Goal: Task Accomplishment & Management: Manage account settings

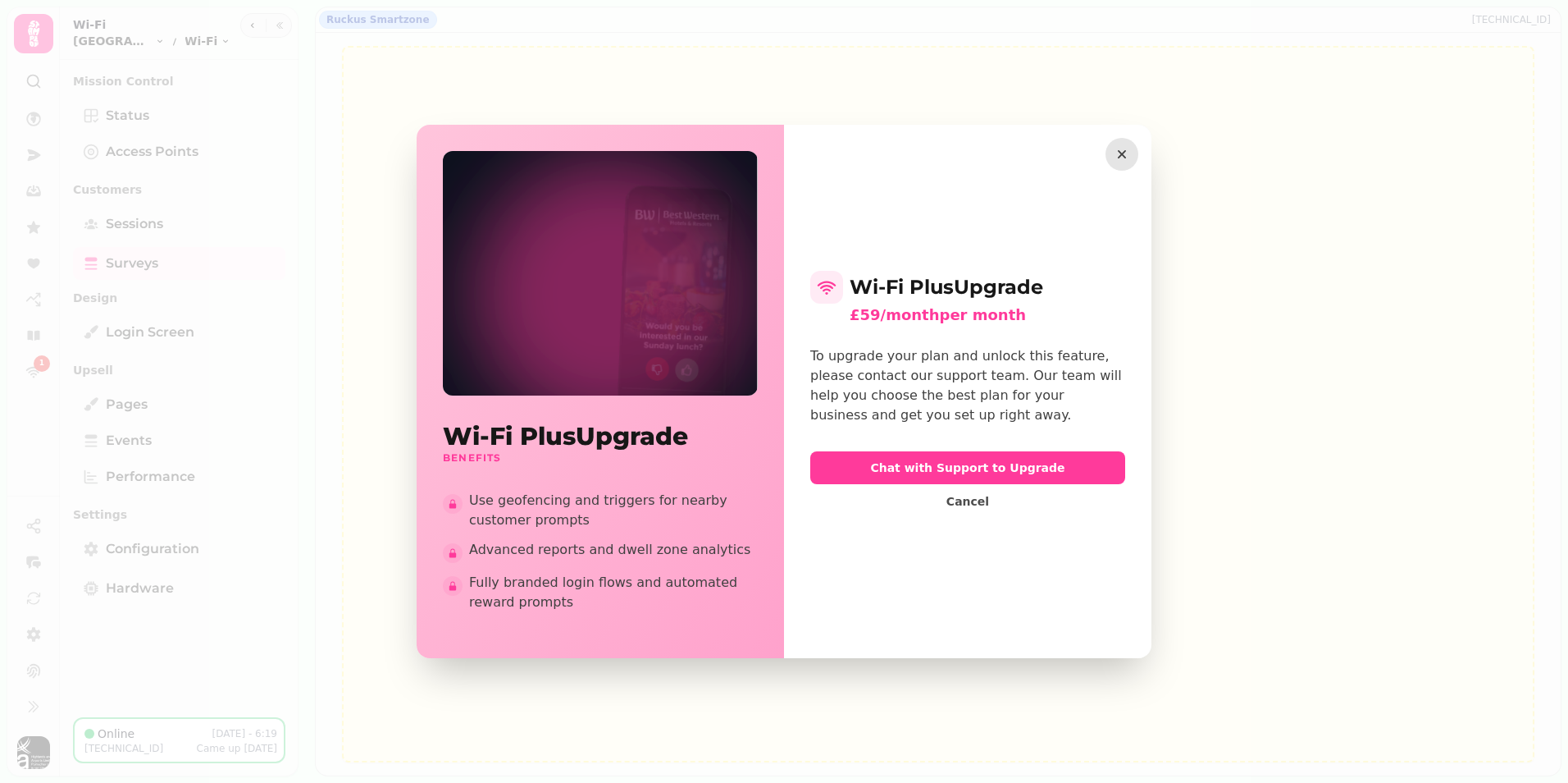
click at [1127, 156] on icon "button" at bounding box center [1121, 154] width 16 height 16
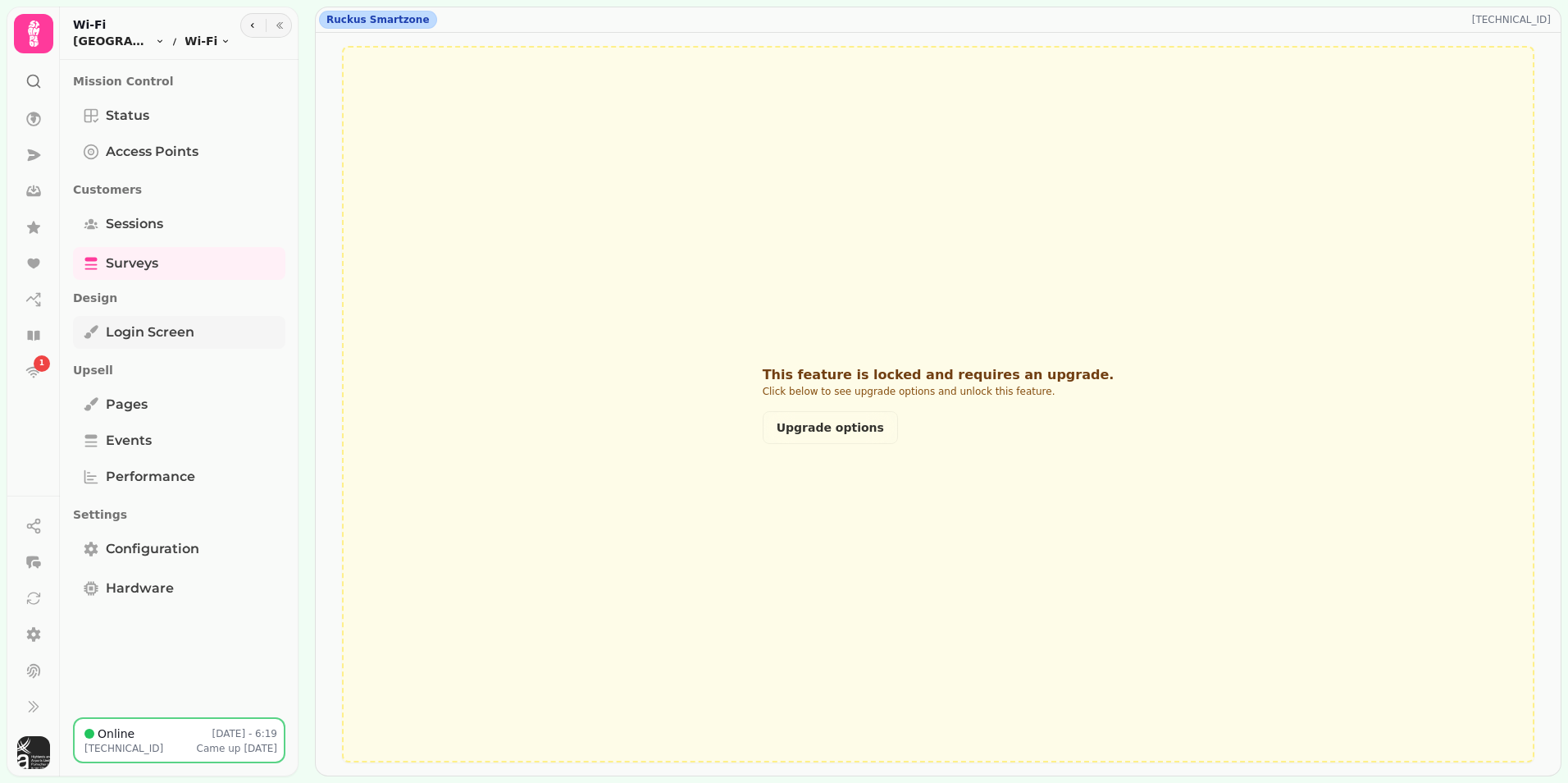
click at [180, 328] on span "Login screen" at bounding box center [150, 332] width 88 height 20
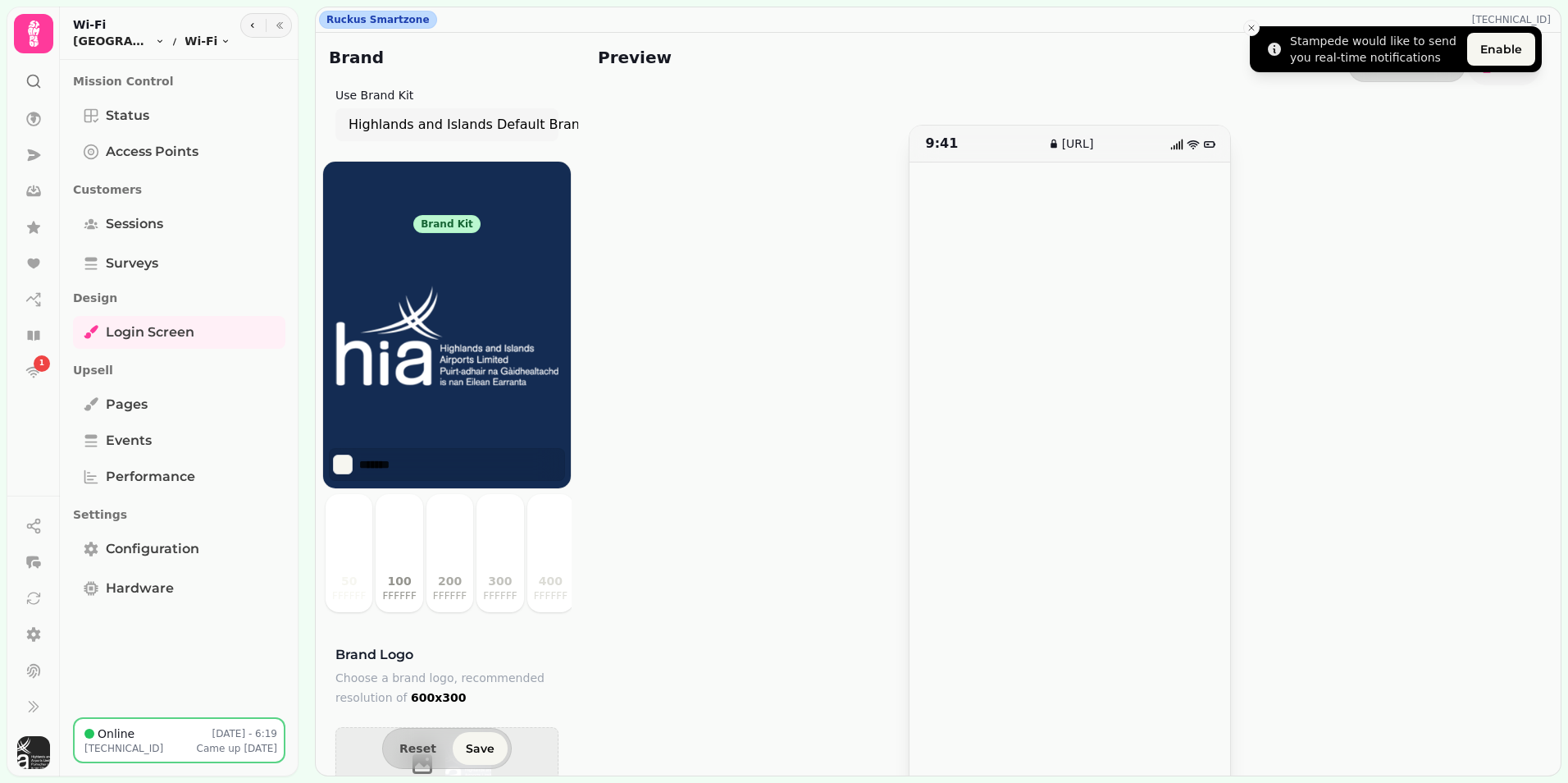
click at [1251, 26] on icon "Close toast" at bounding box center [1251, 28] width 9 height 9
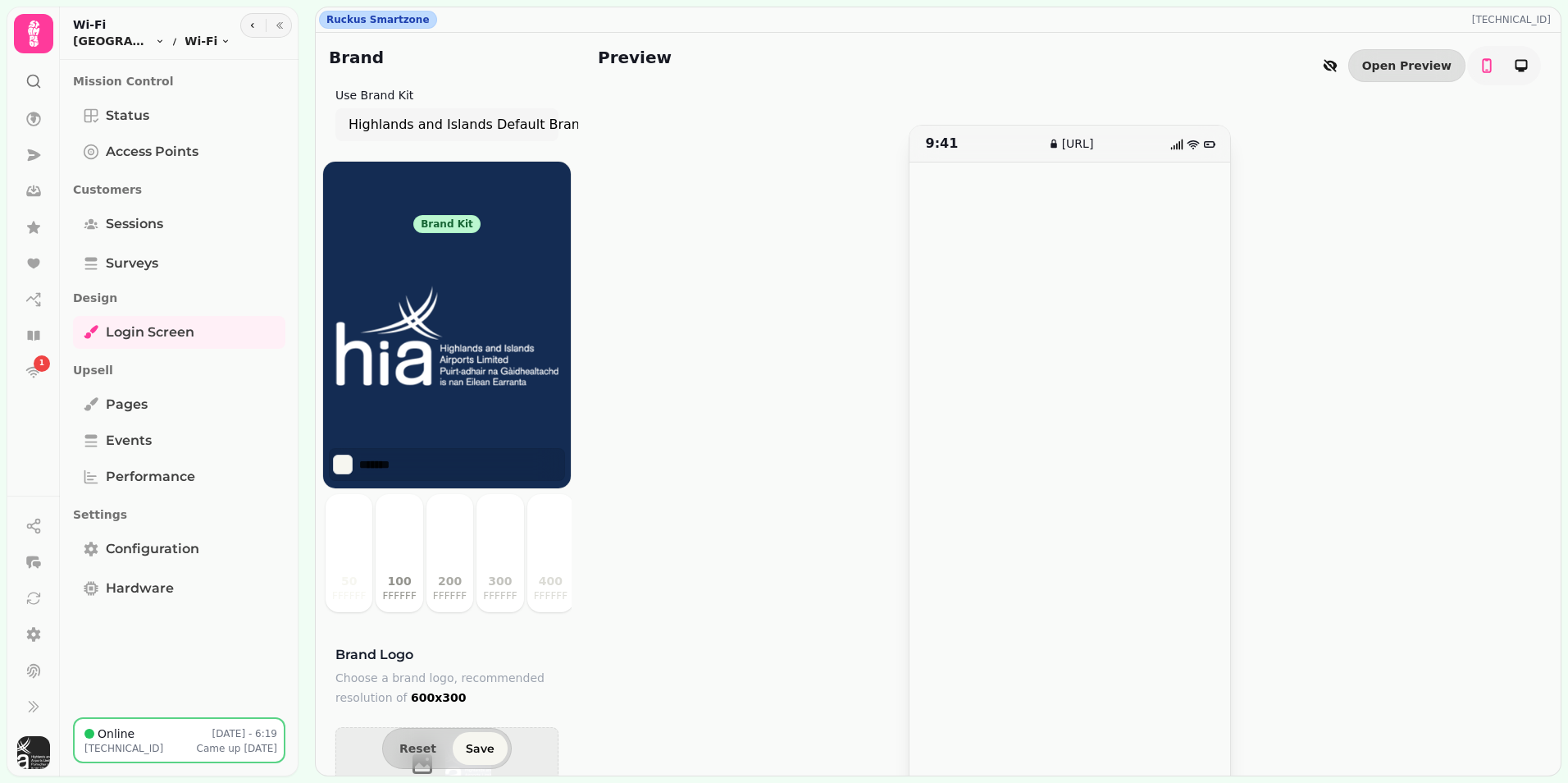
click at [457, 214] on div "Brand kit Highlands and Islands Default Brandkit" at bounding box center [447, 326] width 249 height 225
click at [452, 228] on div "Brand kit" at bounding box center [447, 224] width 67 height 18
click at [382, 95] on label "Use Brand Kit" at bounding box center [375, 95] width 78 height 13
click at [1392, 71] on link "Open Preview" at bounding box center [1407, 65] width 118 height 33
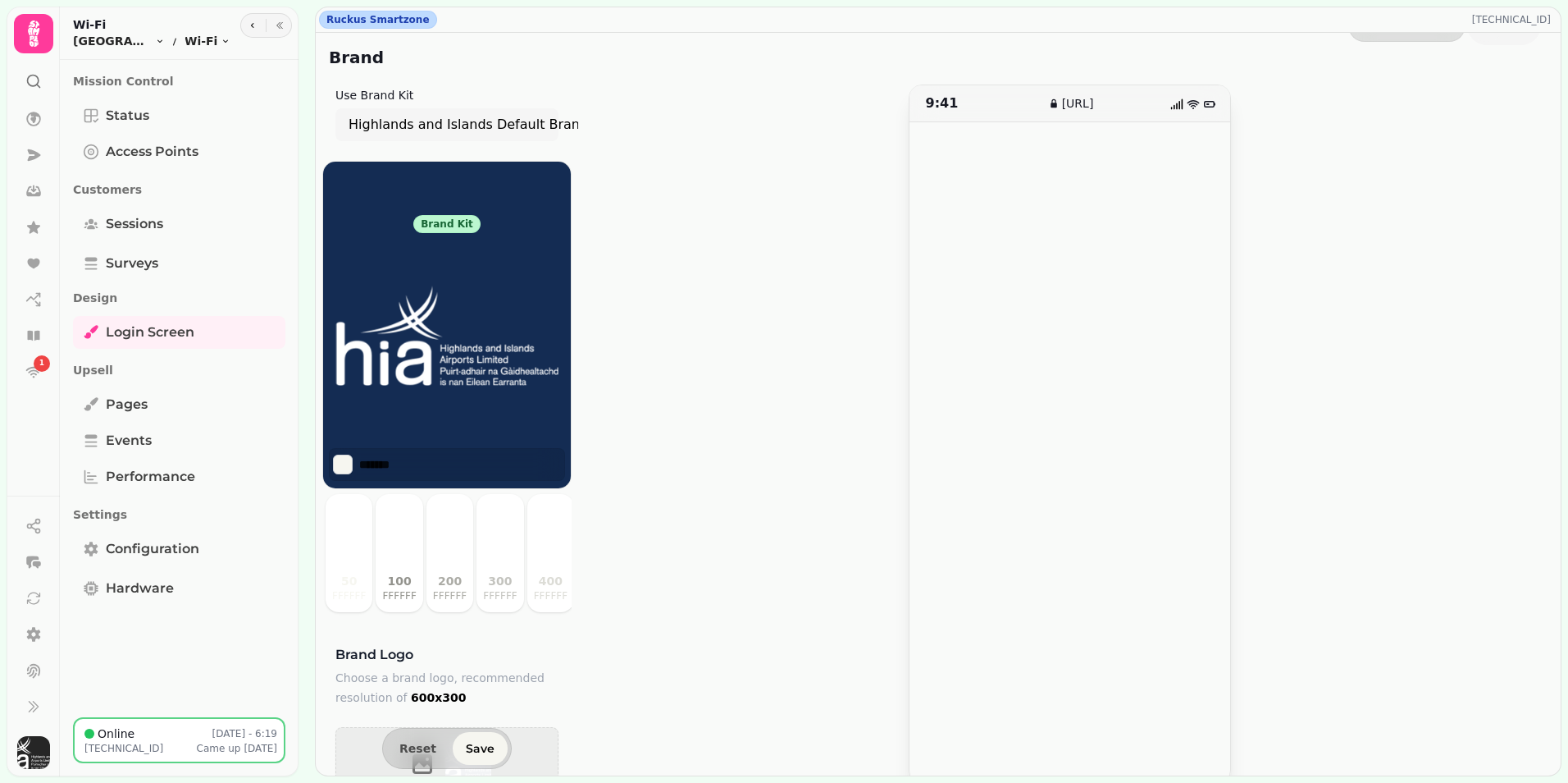
scroll to position [62, 0]
click at [437, 339] on img at bounding box center [447, 336] width 249 height 205
click at [704, 494] on div "9:41 wifi.stampede.ai" at bounding box center [1069, 413] width 943 height 699
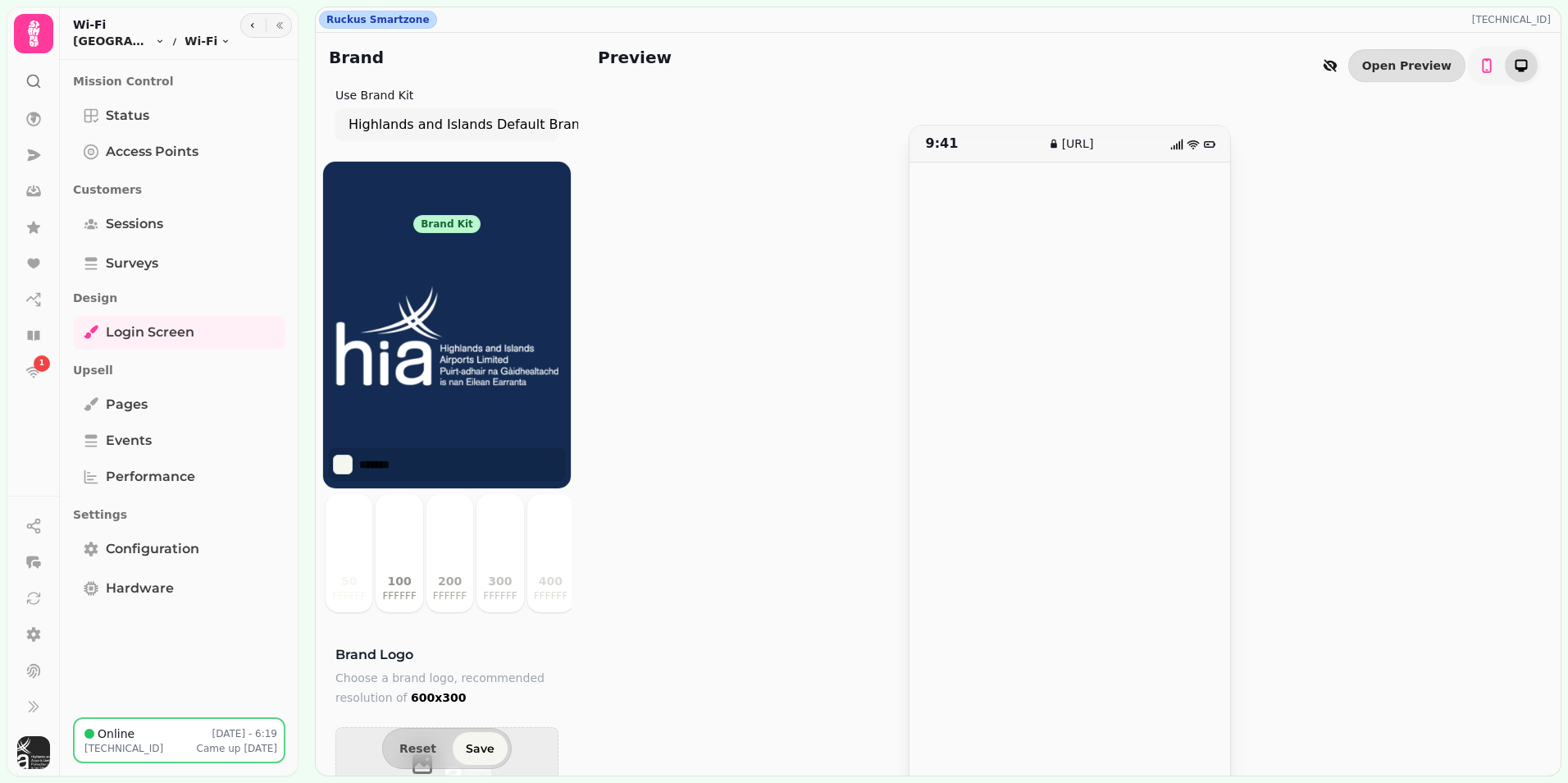
click at [1516, 69] on icon "toggle-phone" at bounding box center [1522, 65] width 12 height 12
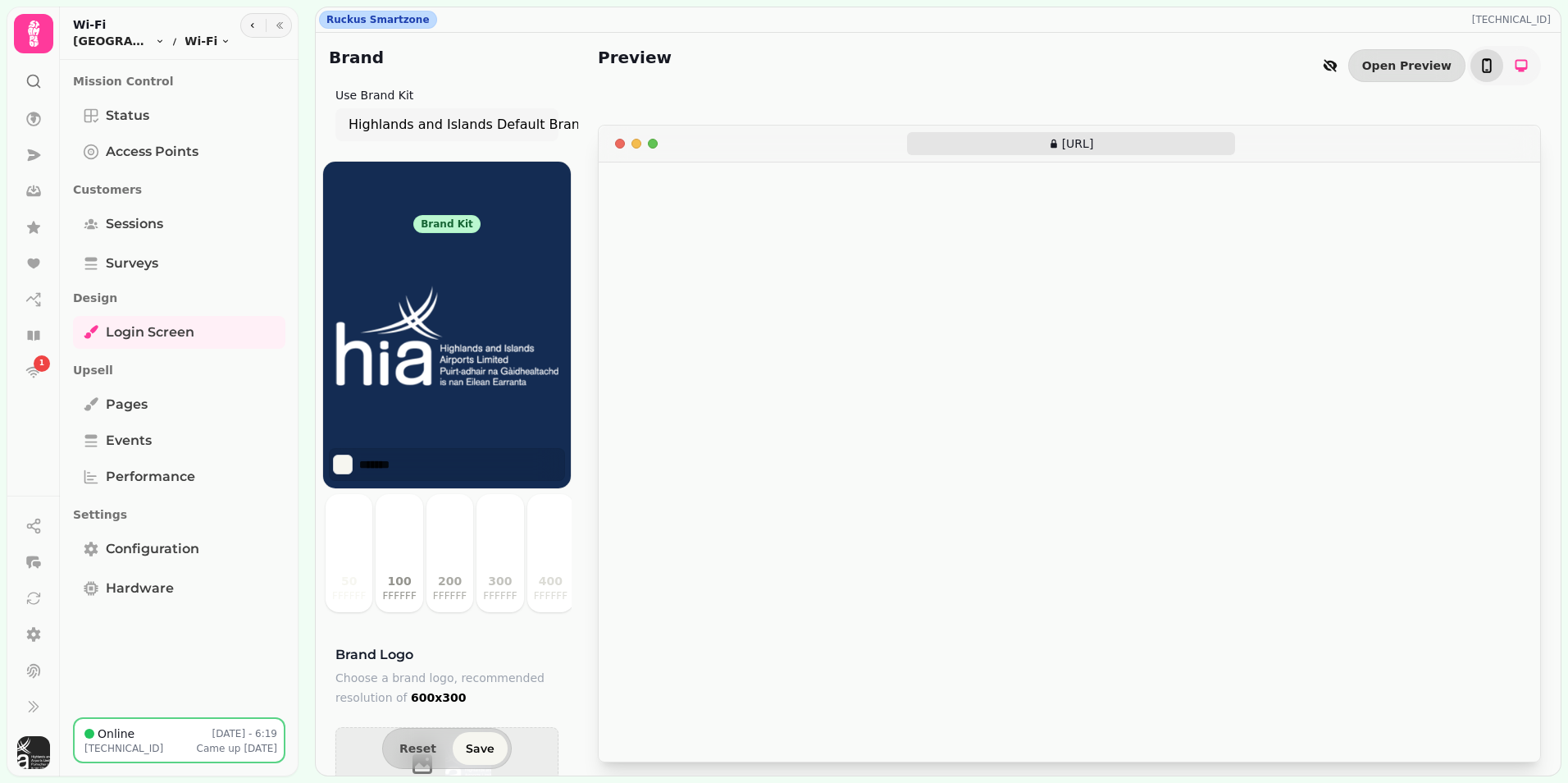
click at [1487, 66] on icon "toggle-phone" at bounding box center [1486, 65] width 16 height 16
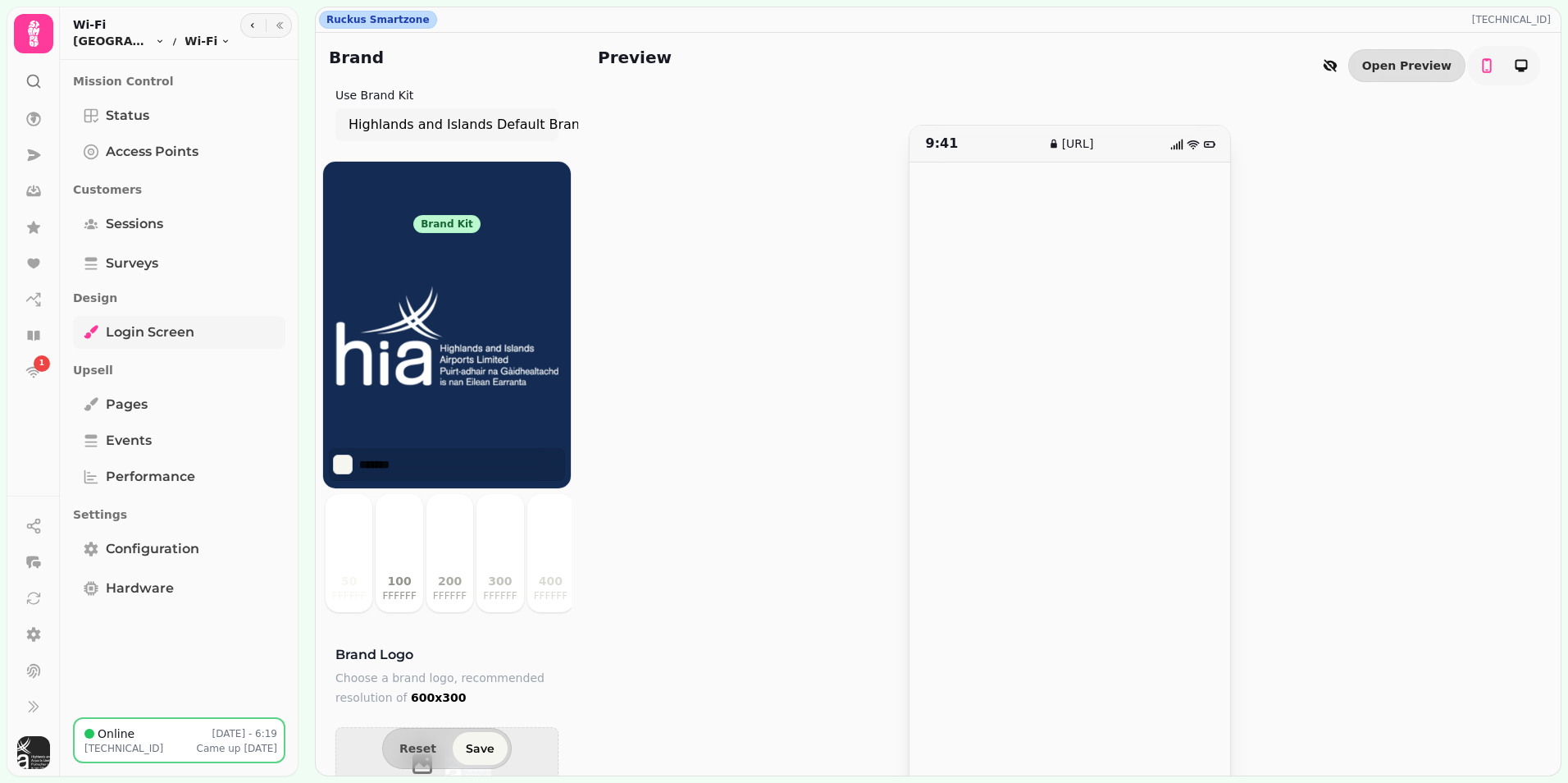
click at [155, 336] on span "Login screen" at bounding box center [150, 332] width 88 height 20
click at [155, 557] on span "Configuration" at bounding box center [153, 549] width 94 height 20
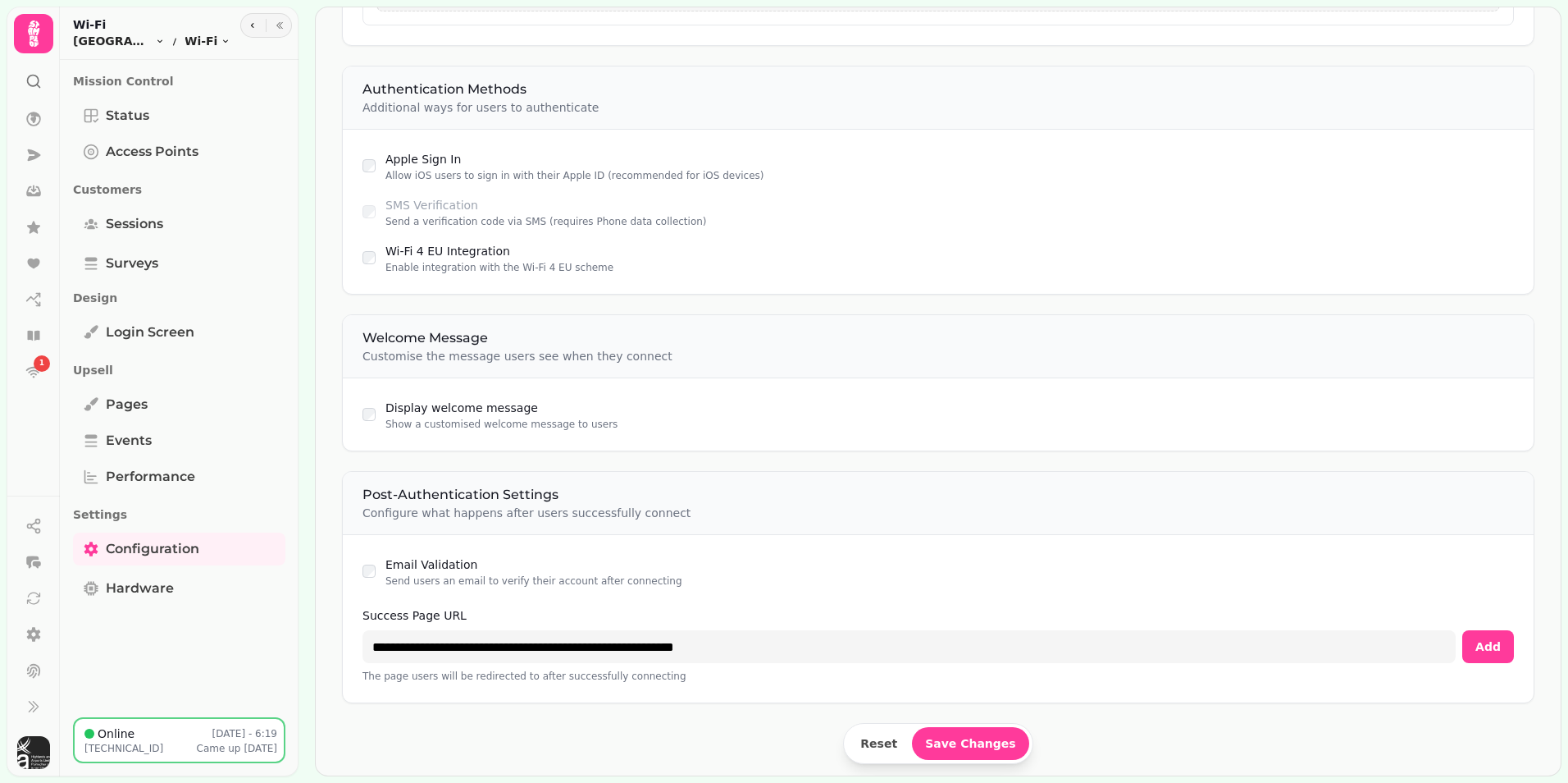
scroll to position [969, 0]
click at [155, 338] on span "Login screen" at bounding box center [150, 332] width 88 height 20
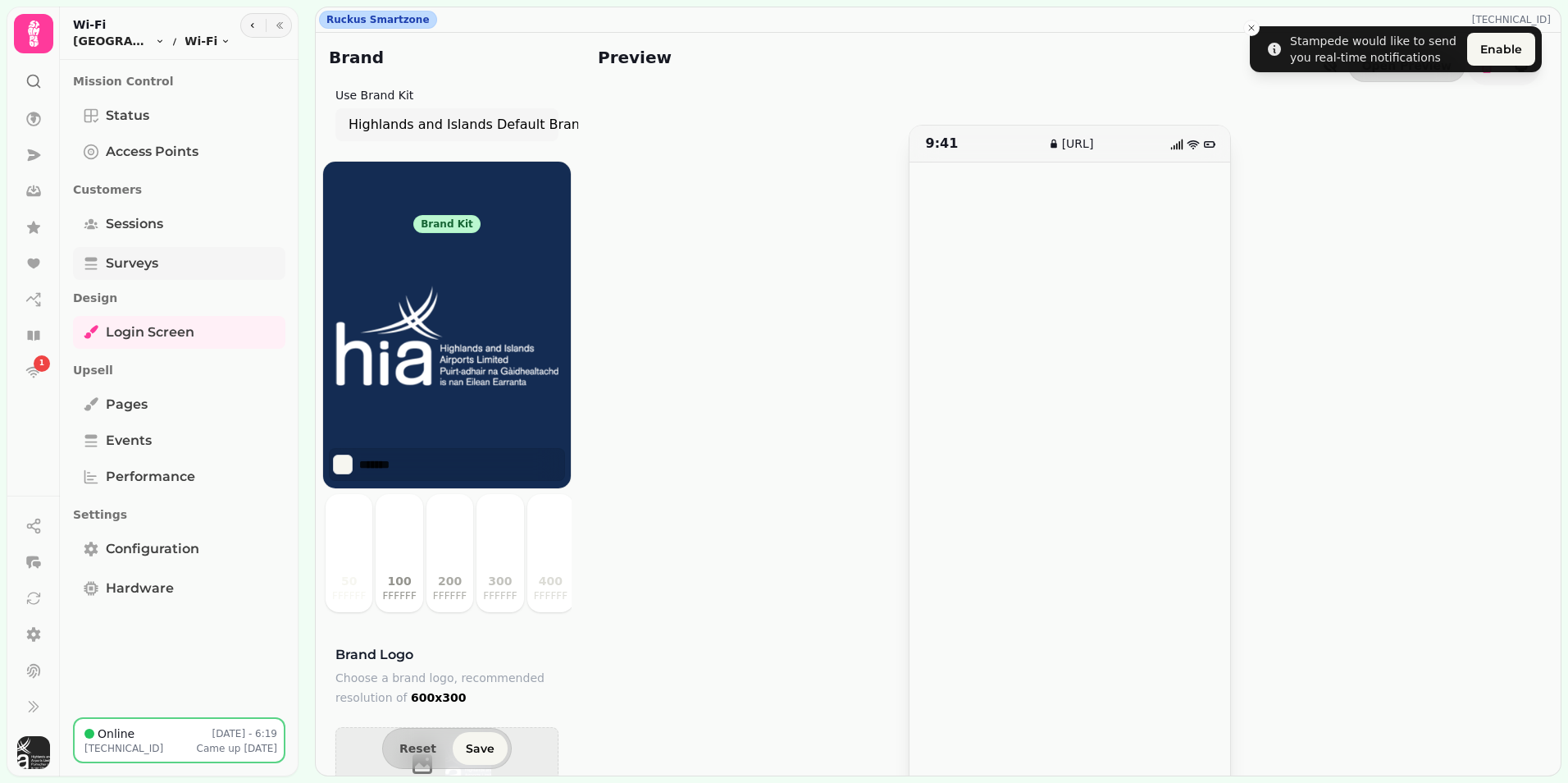
click at [141, 270] on span "Surveys" at bounding box center [132, 263] width 52 height 20
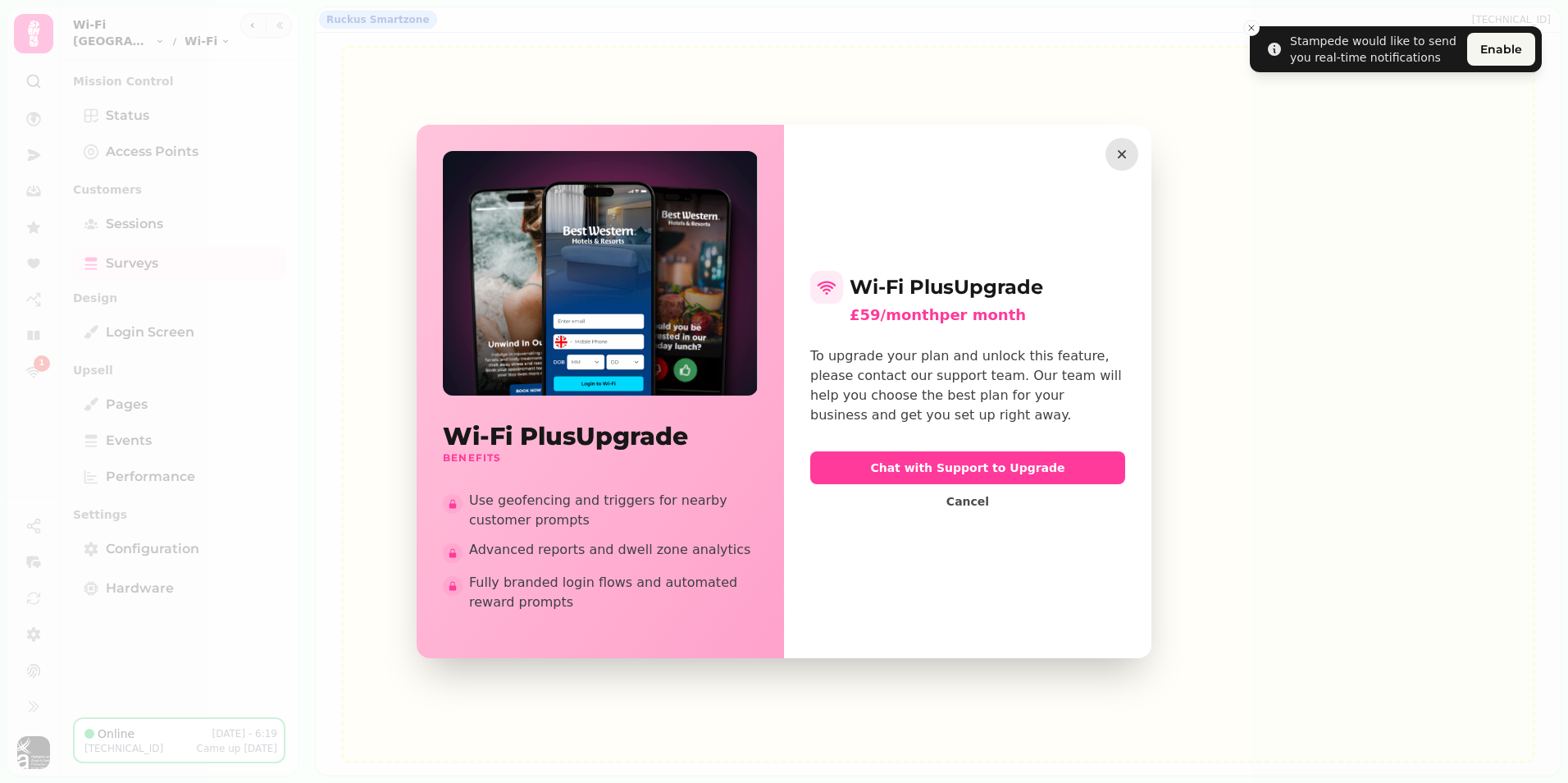
click at [1132, 155] on button "button" at bounding box center [1122, 154] width 33 height 33
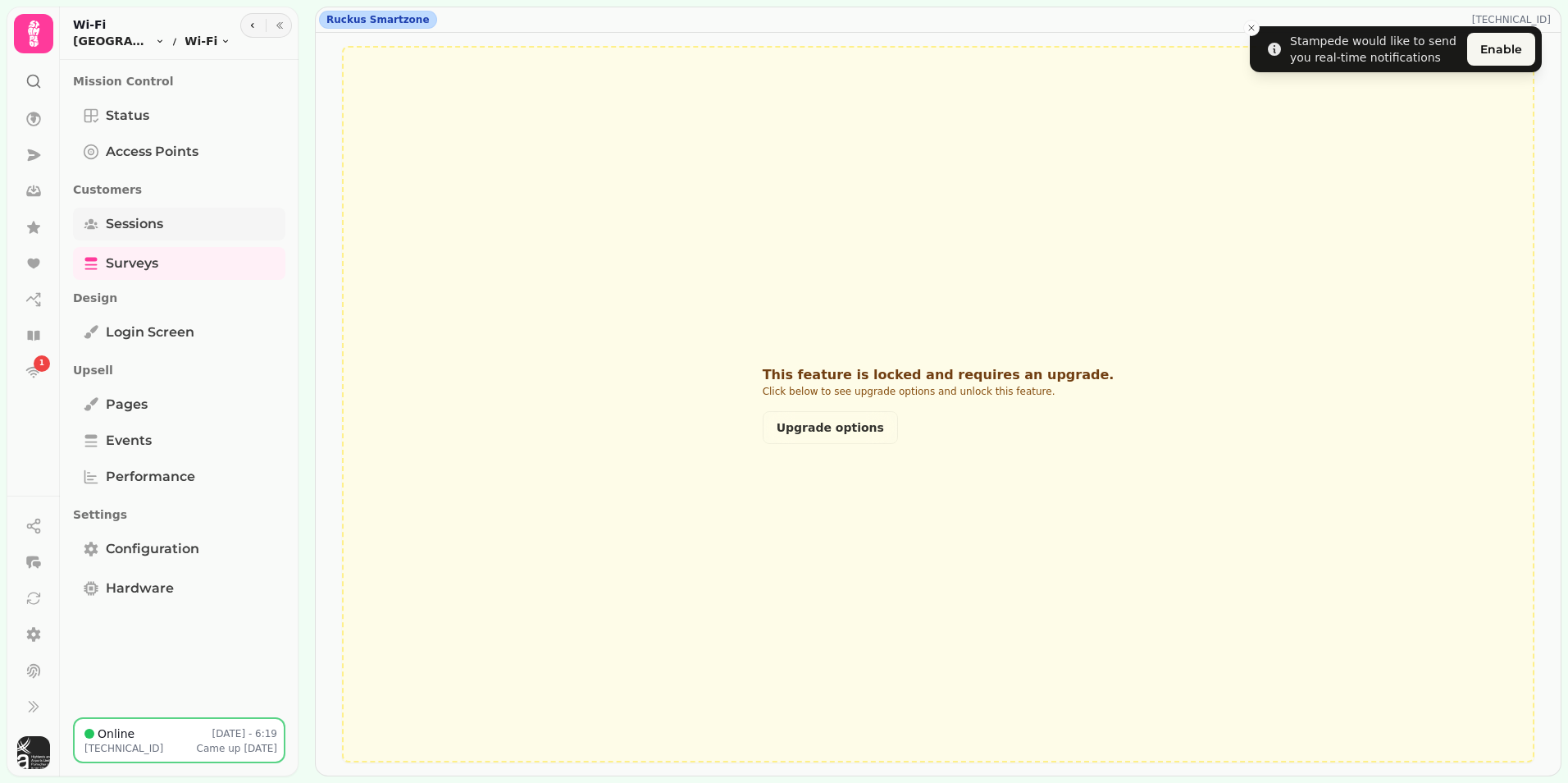
click at [155, 234] on link "Sessions" at bounding box center [179, 224] width 212 height 33
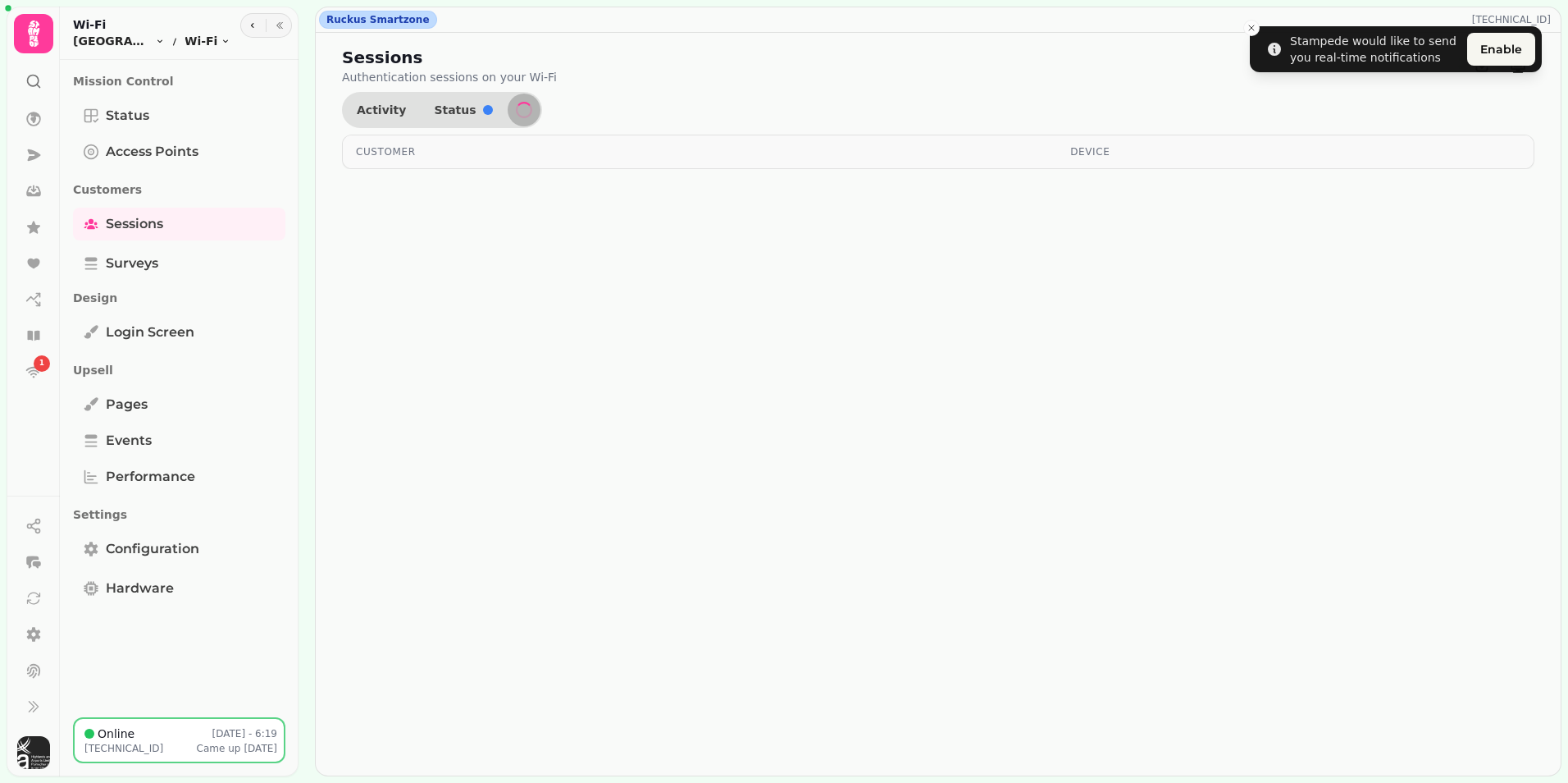
select select "**"
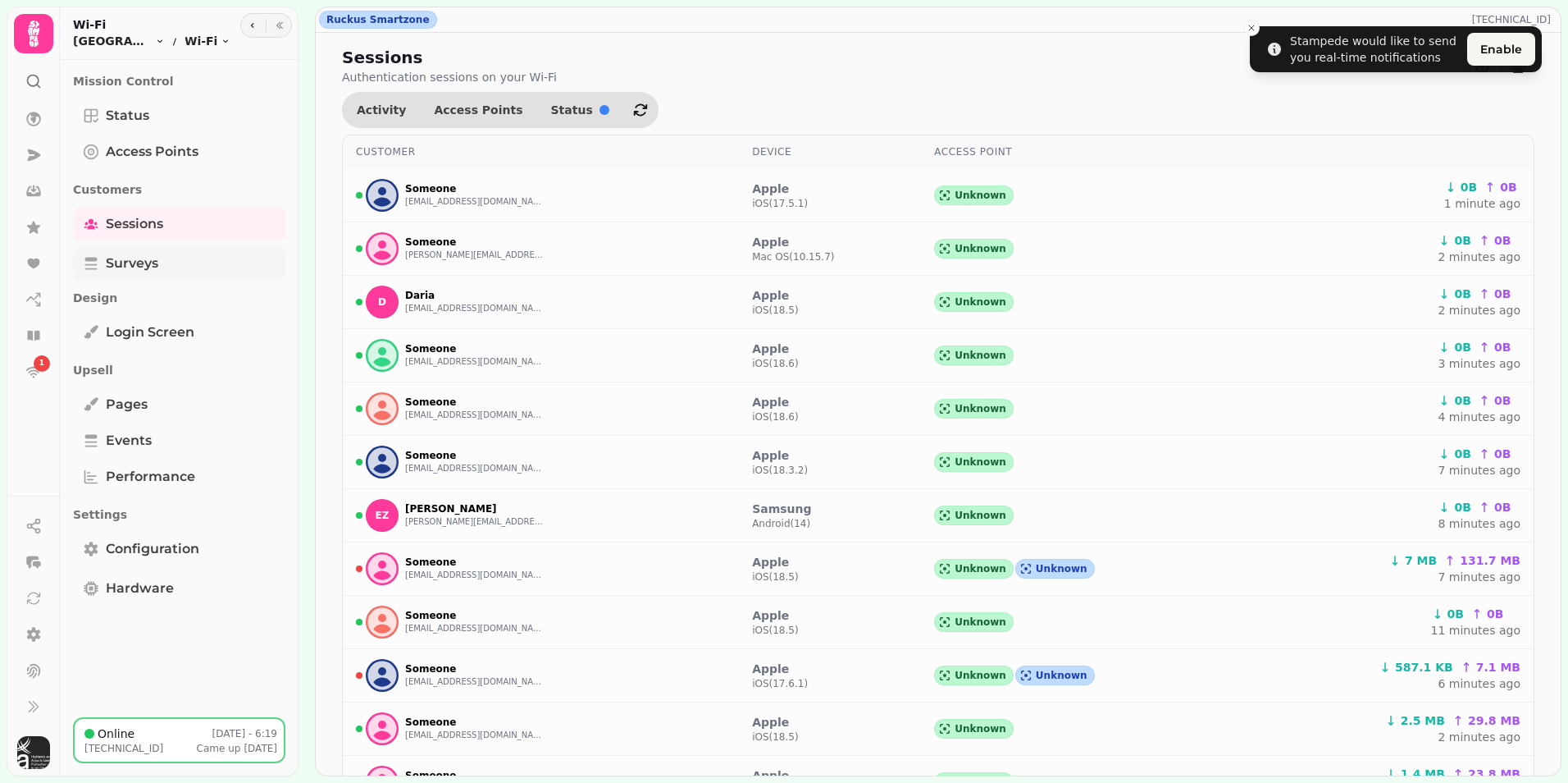
click at [141, 264] on span "Surveys" at bounding box center [132, 263] width 52 height 20
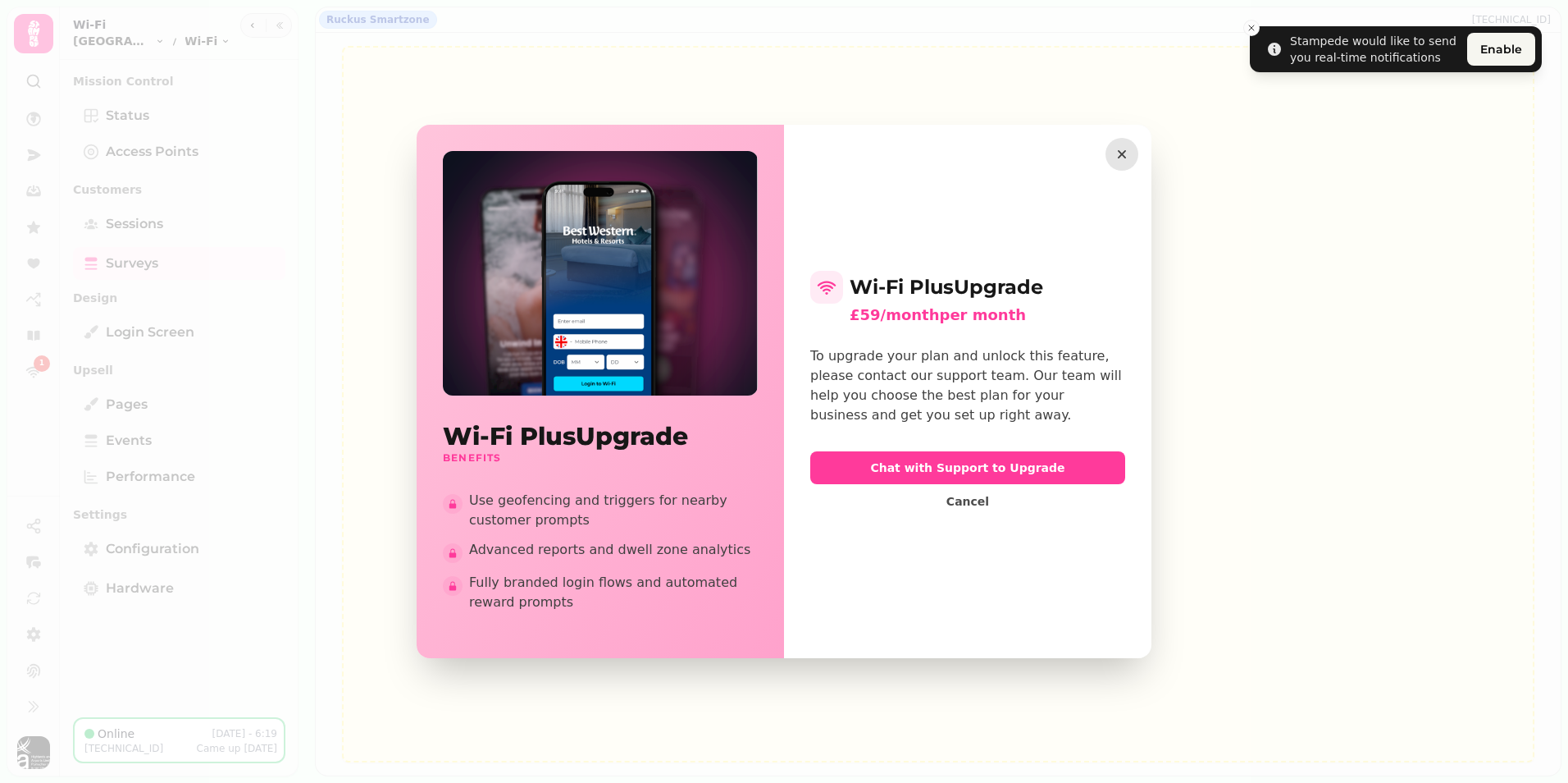
click at [1125, 152] on icon "button" at bounding box center [1122, 154] width 9 height 9
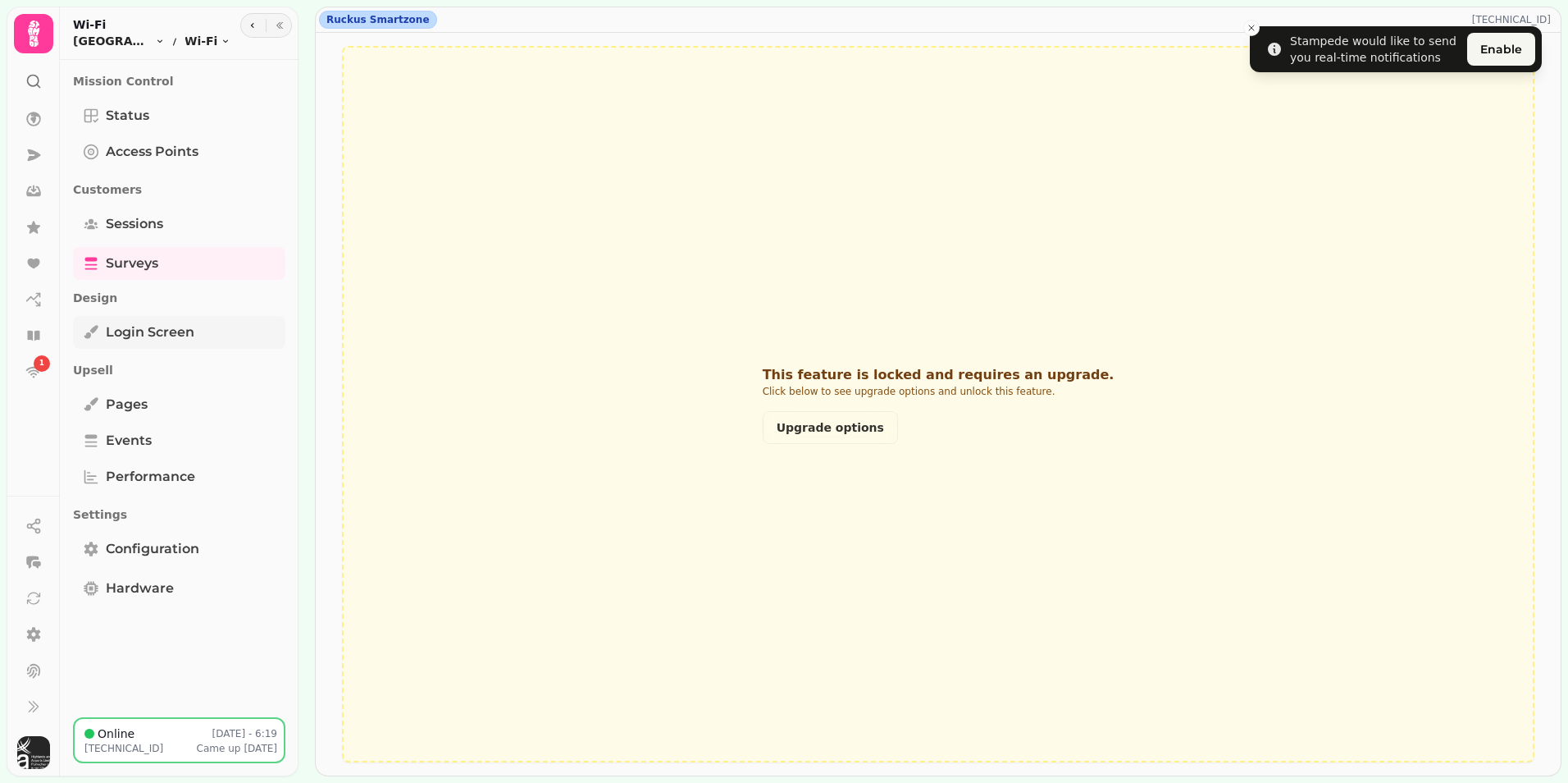
click at [130, 331] on span "Login screen" at bounding box center [150, 332] width 88 height 20
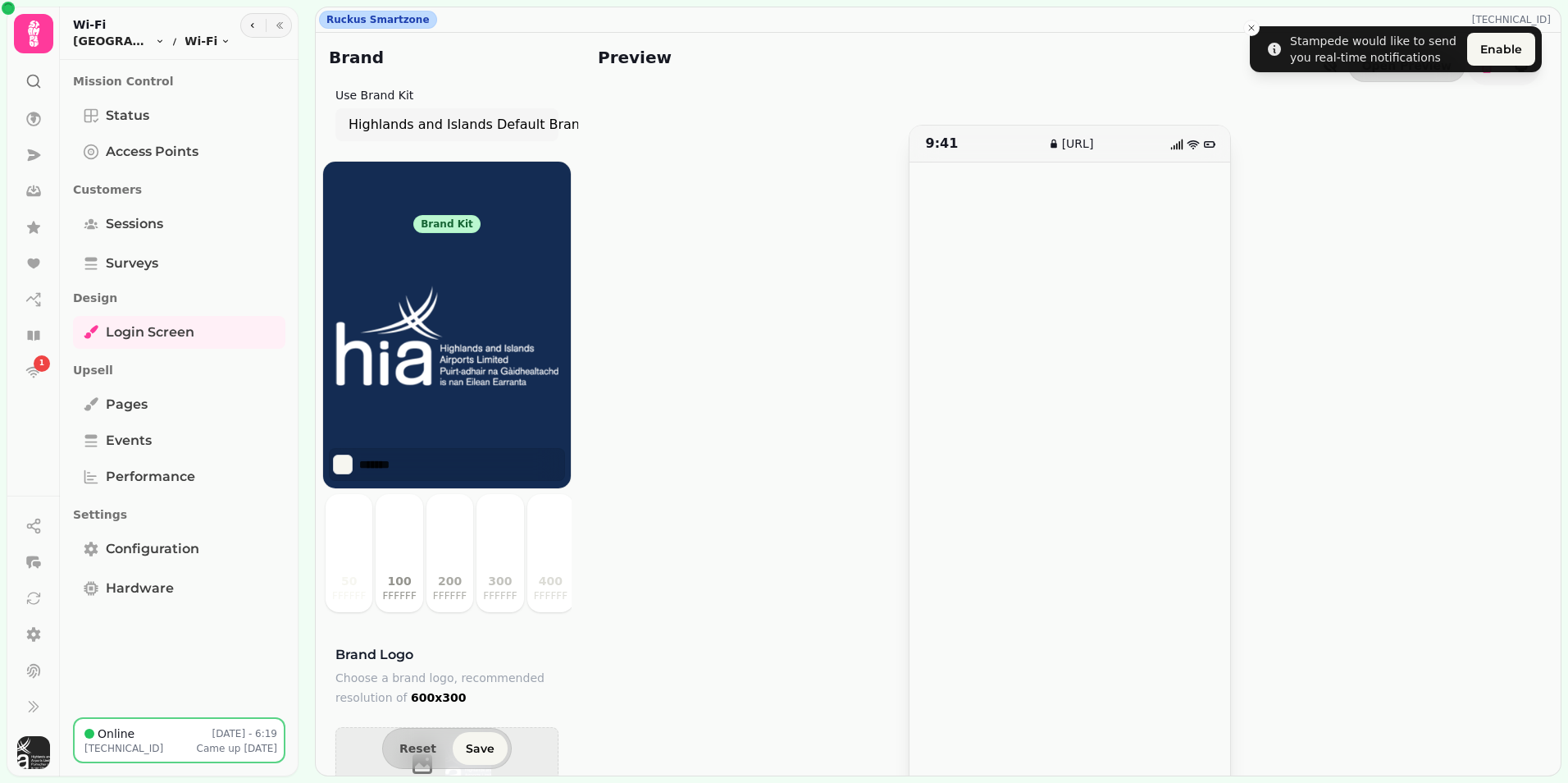
click at [427, 355] on img at bounding box center [447, 336] width 249 height 205
click at [343, 462] on button "Select color" at bounding box center [342, 464] width 20 height 20
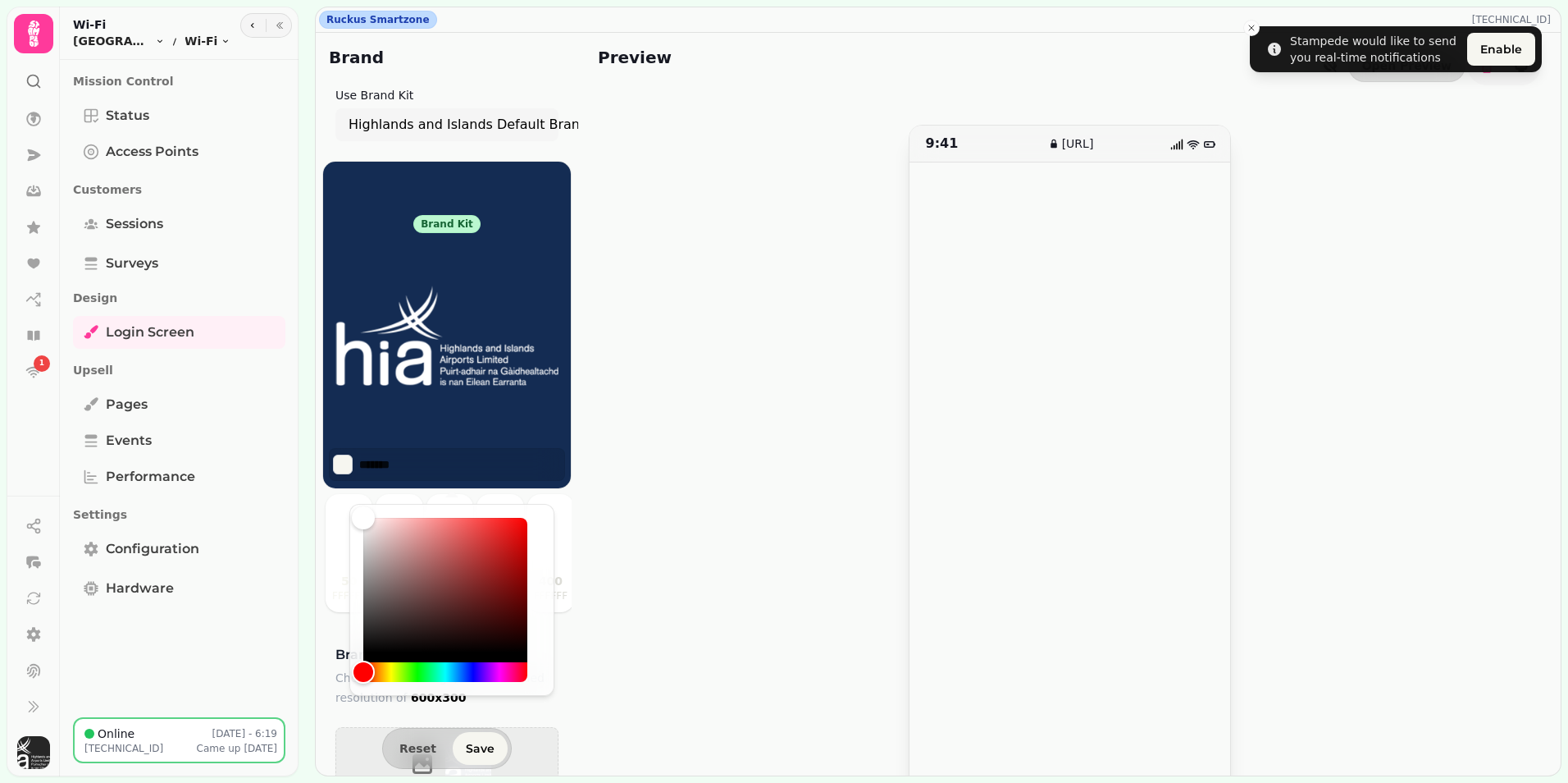
click at [767, 383] on div "9:41 wifi.stampede.ai" at bounding box center [1069, 474] width 943 height 699
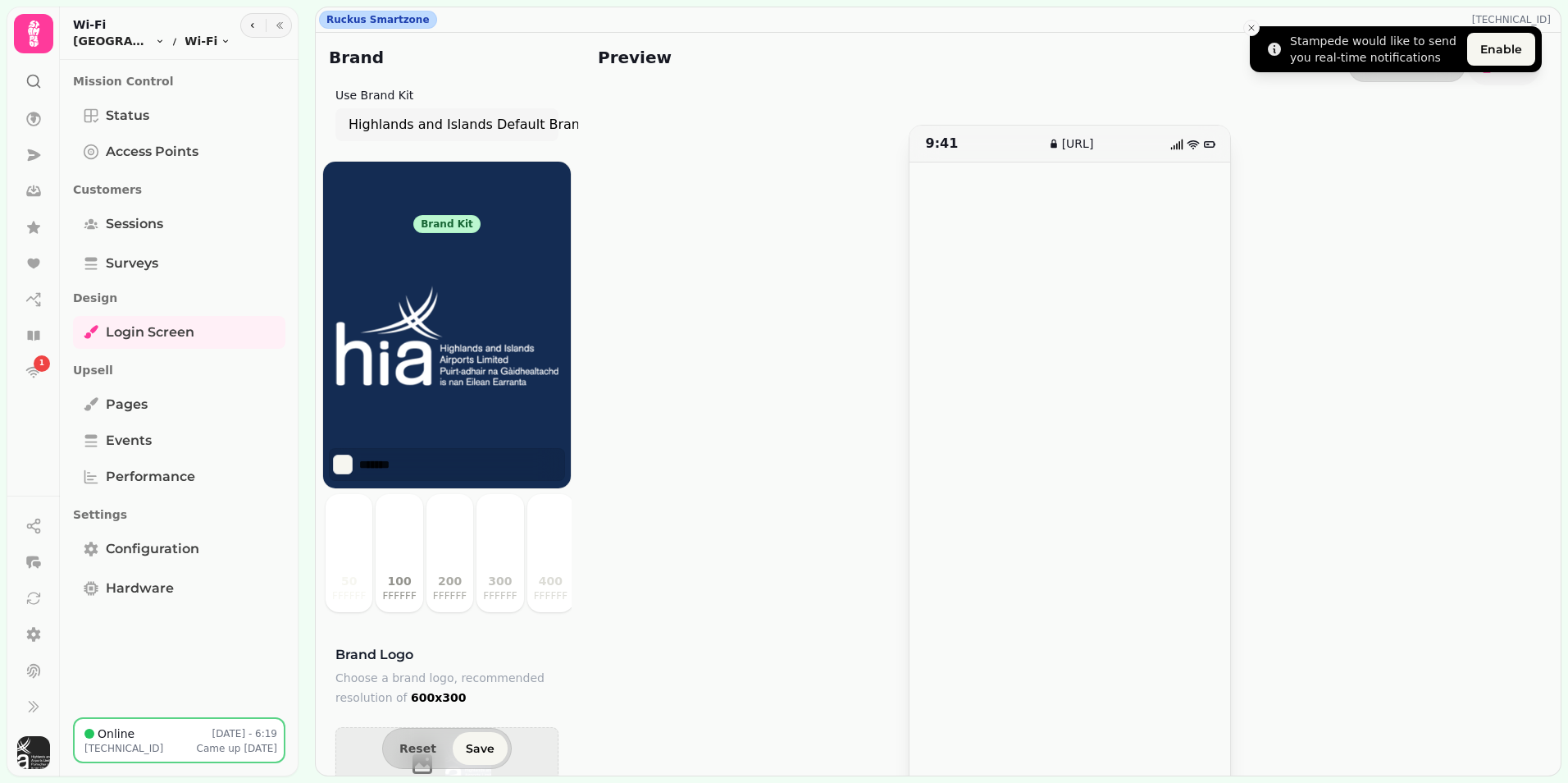
click at [1256, 27] on icon "Close toast" at bounding box center [1251, 28] width 9 height 9
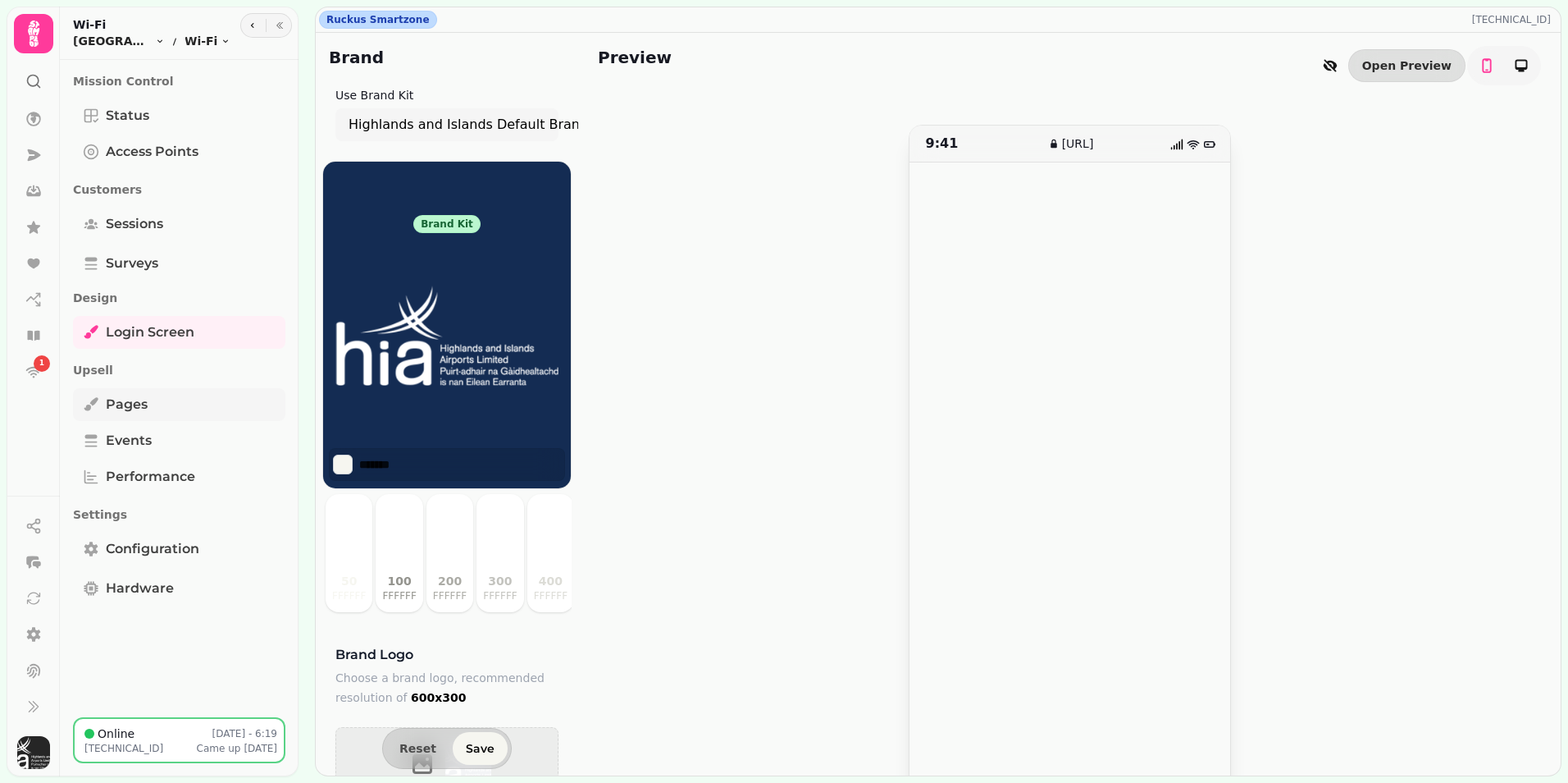
click at [125, 407] on span "Pages" at bounding box center [127, 404] width 42 height 20
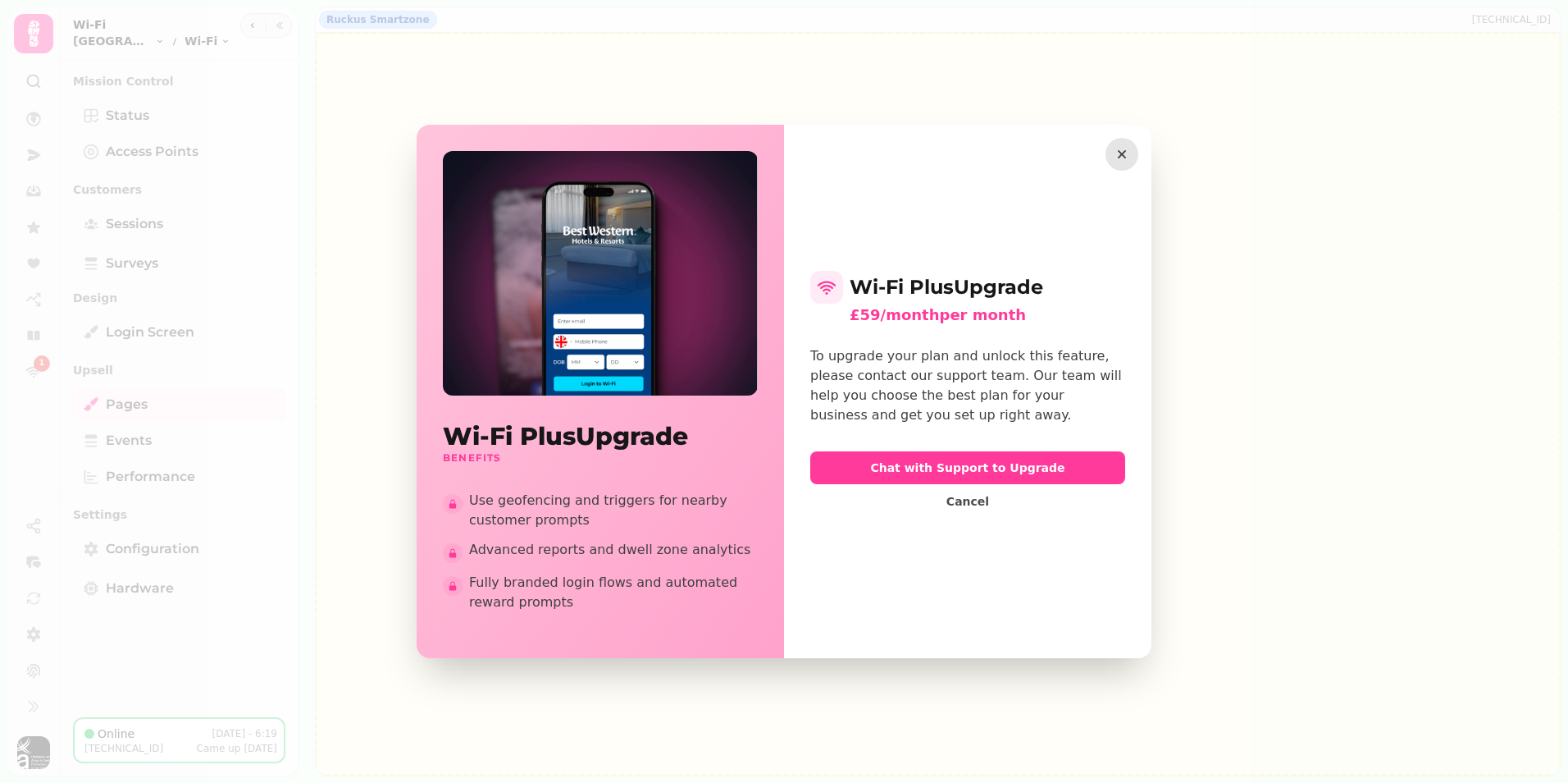
click at [1118, 155] on icon "button" at bounding box center [1121, 154] width 16 height 16
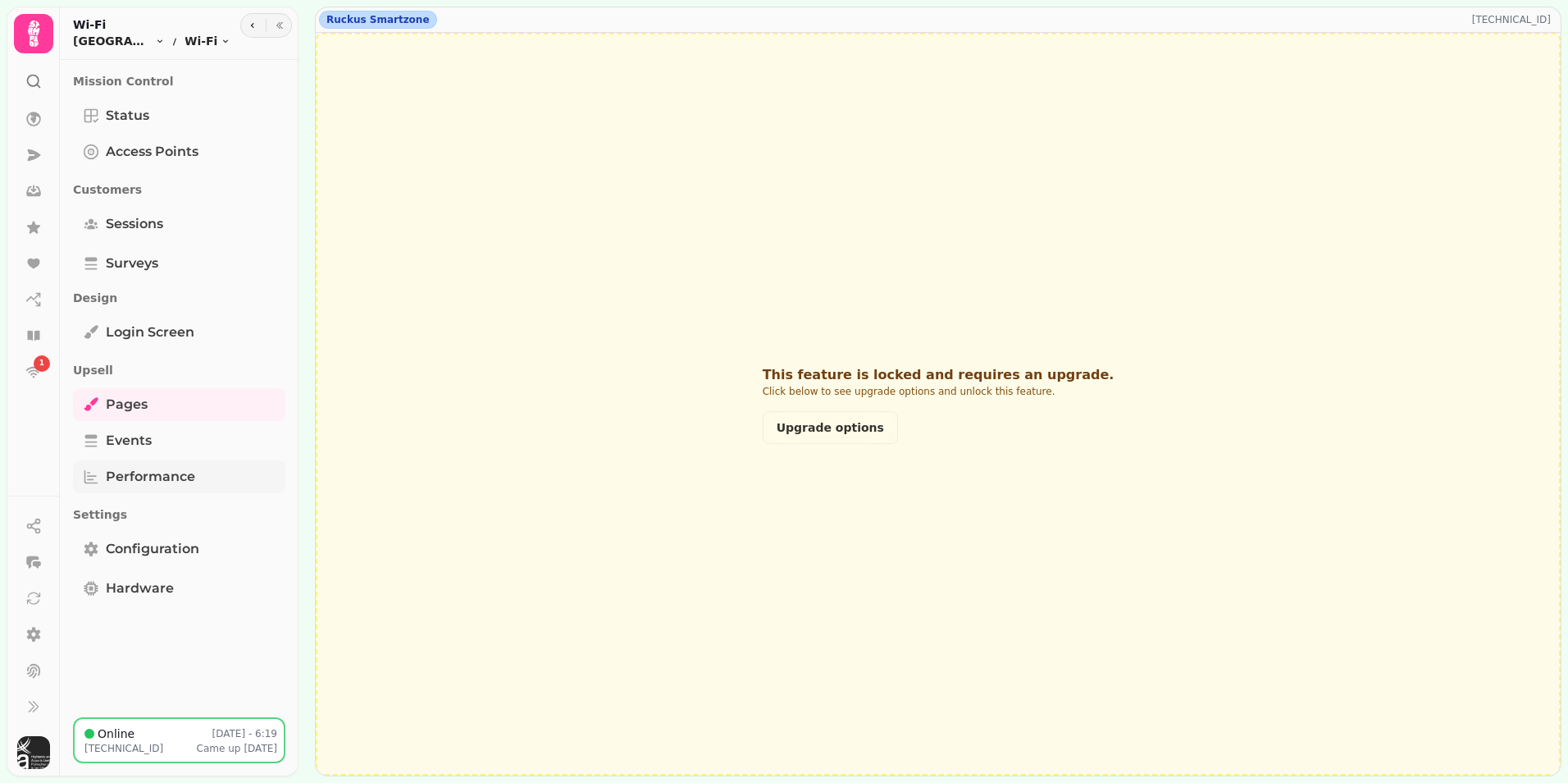
click at [180, 480] on span "Performance" at bounding box center [151, 476] width 89 height 20
click at [127, 438] on span "Events" at bounding box center [129, 440] width 46 height 20
click at [38, 379] on icon at bounding box center [33, 371] width 16 height 16
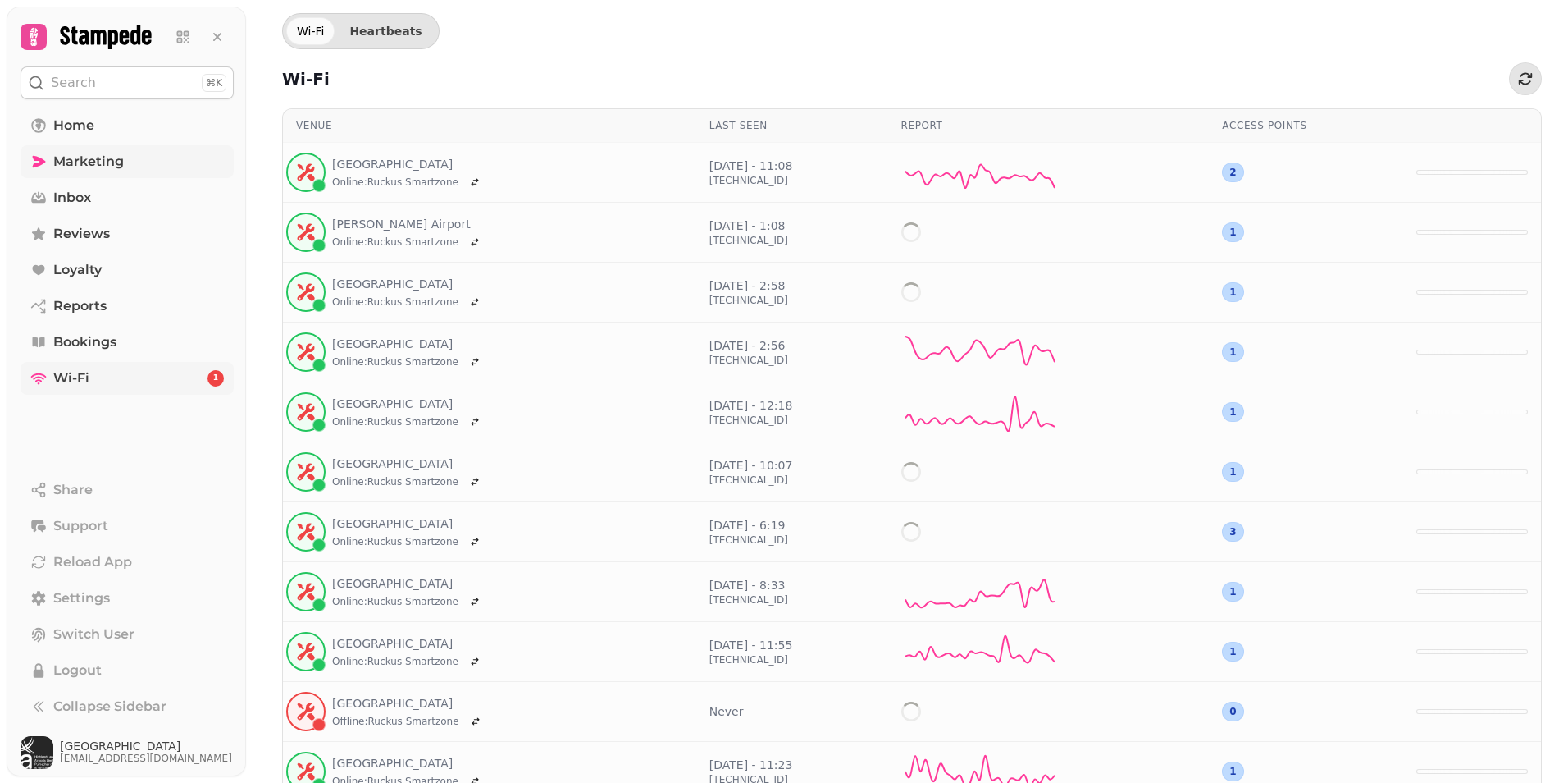
click at [93, 167] on span "Marketing" at bounding box center [88, 161] width 70 height 20
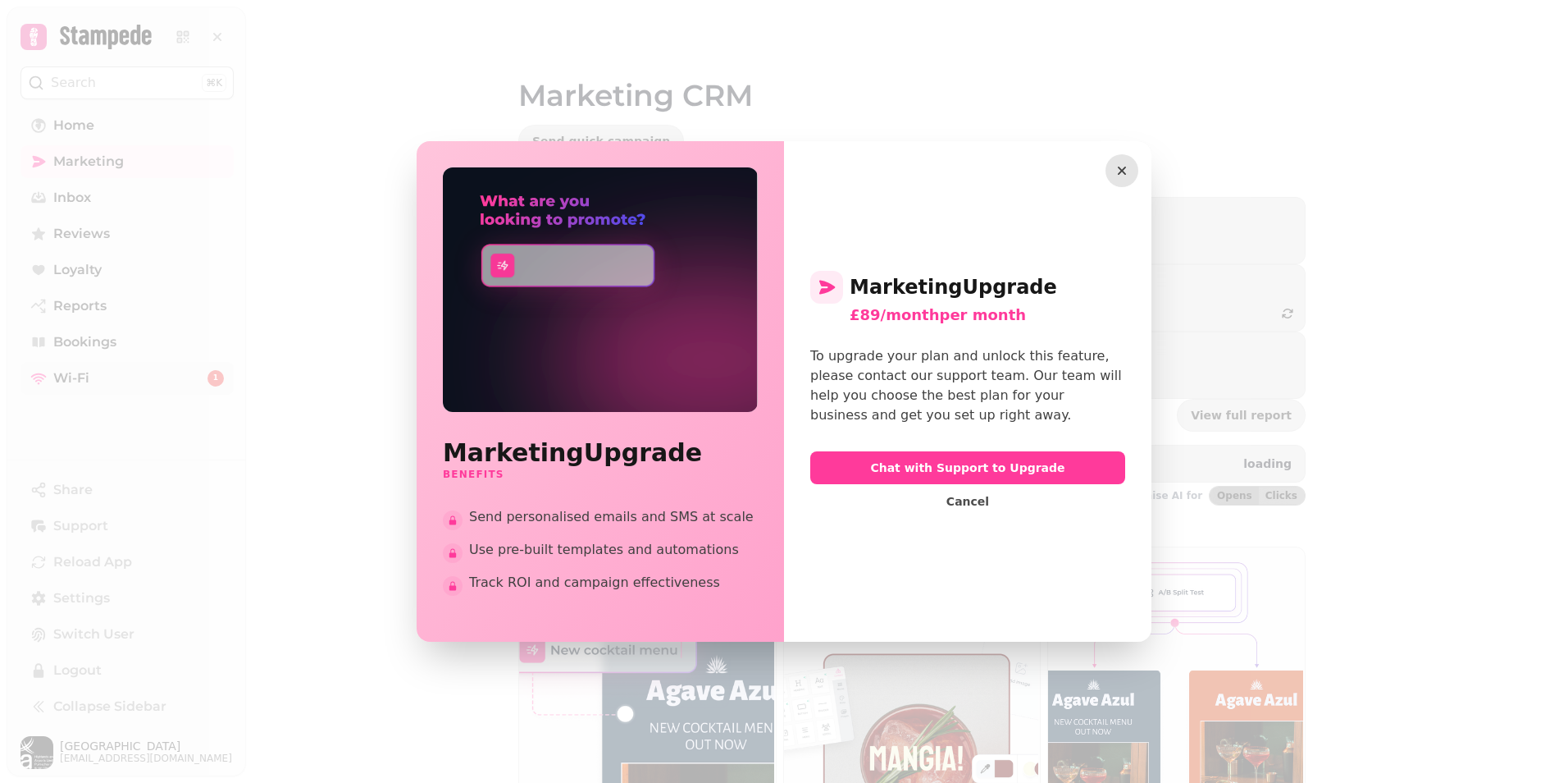
click at [1128, 170] on icon "button" at bounding box center [1121, 170] width 16 height 16
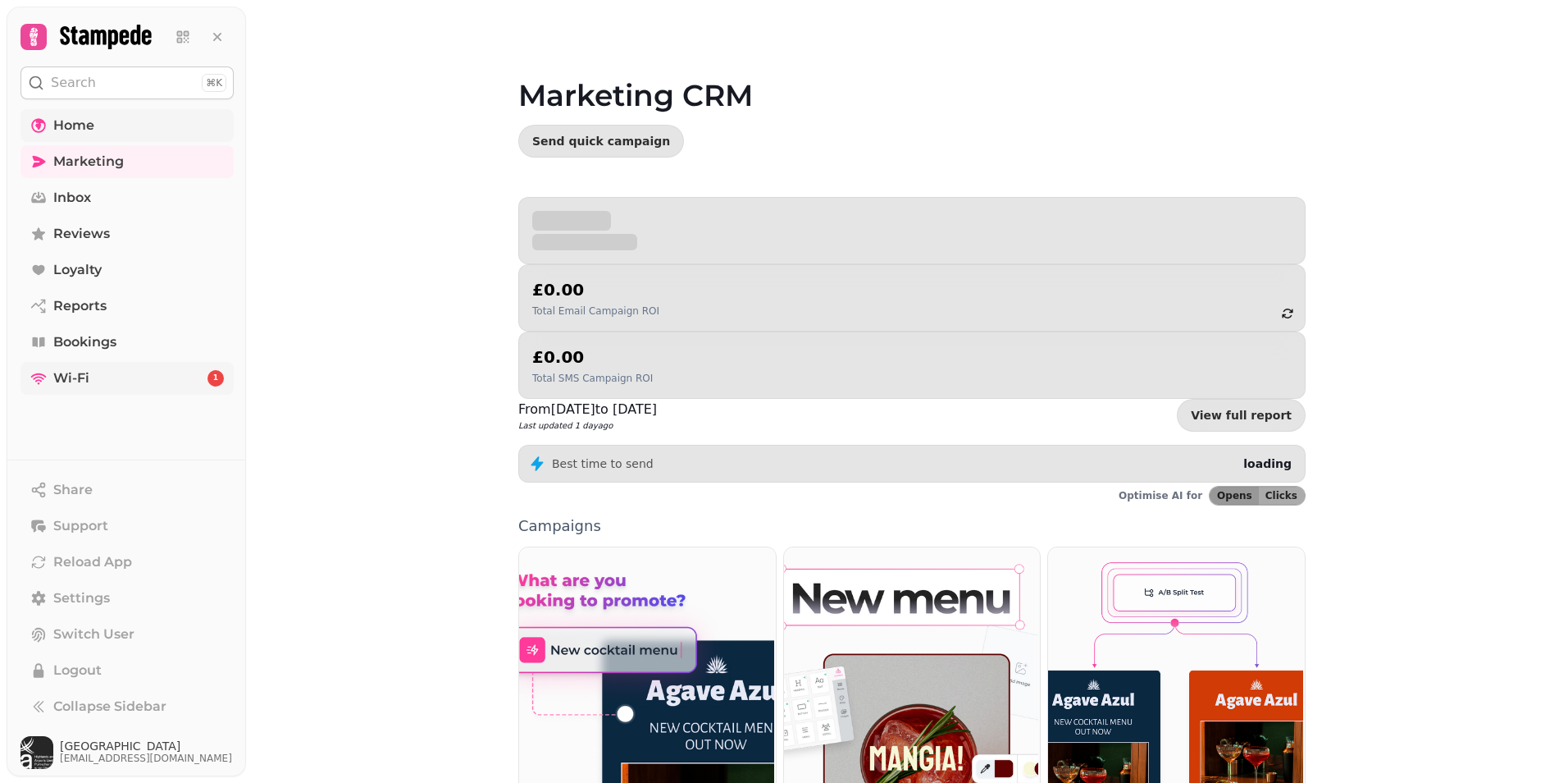
click at [99, 127] on link "Home" at bounding box center [127, 125] width 213 height 33
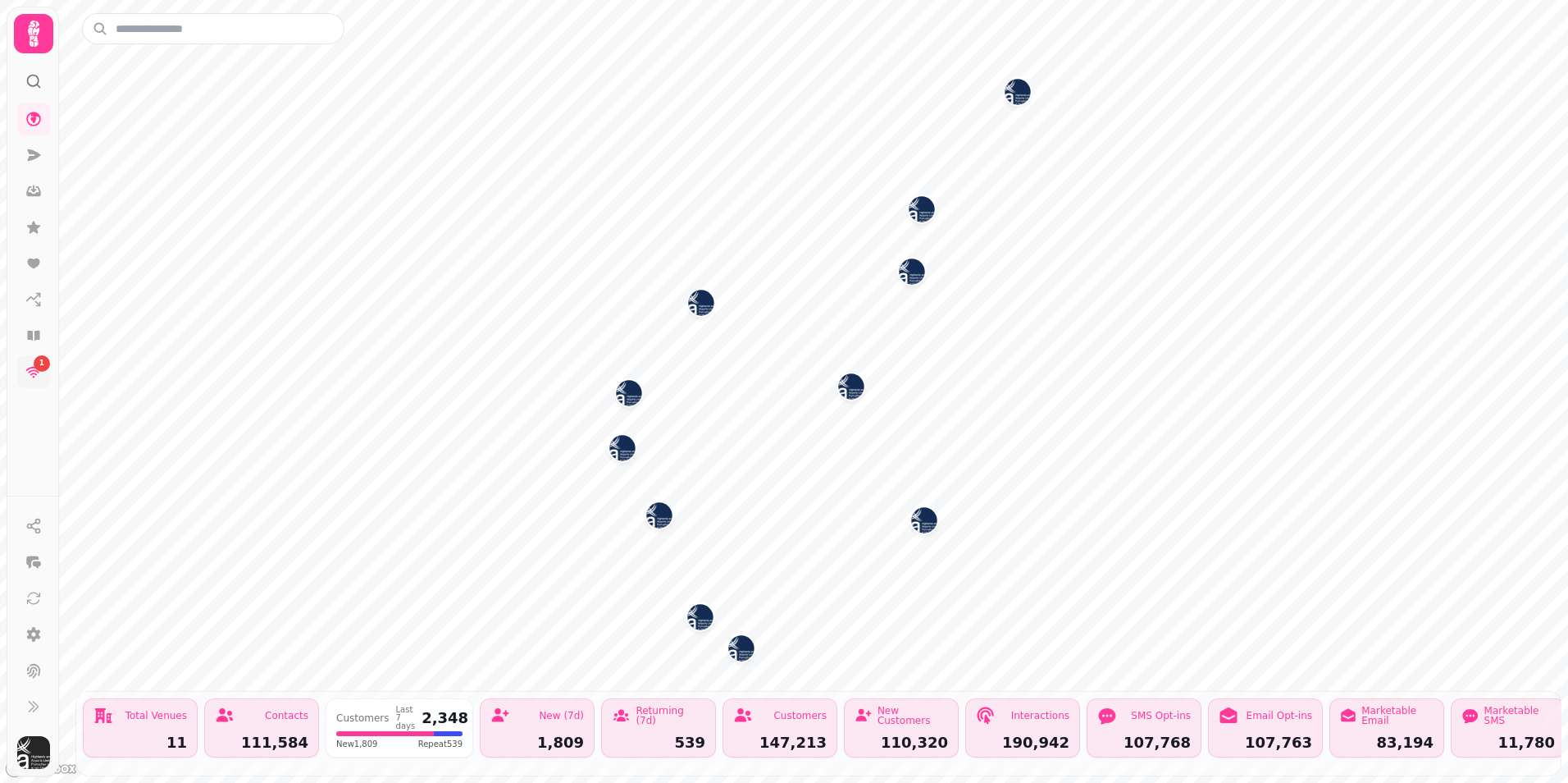
click at [926, 519] on img "Dundee Airport" at bounding box center [924, 519] width 26 height 26
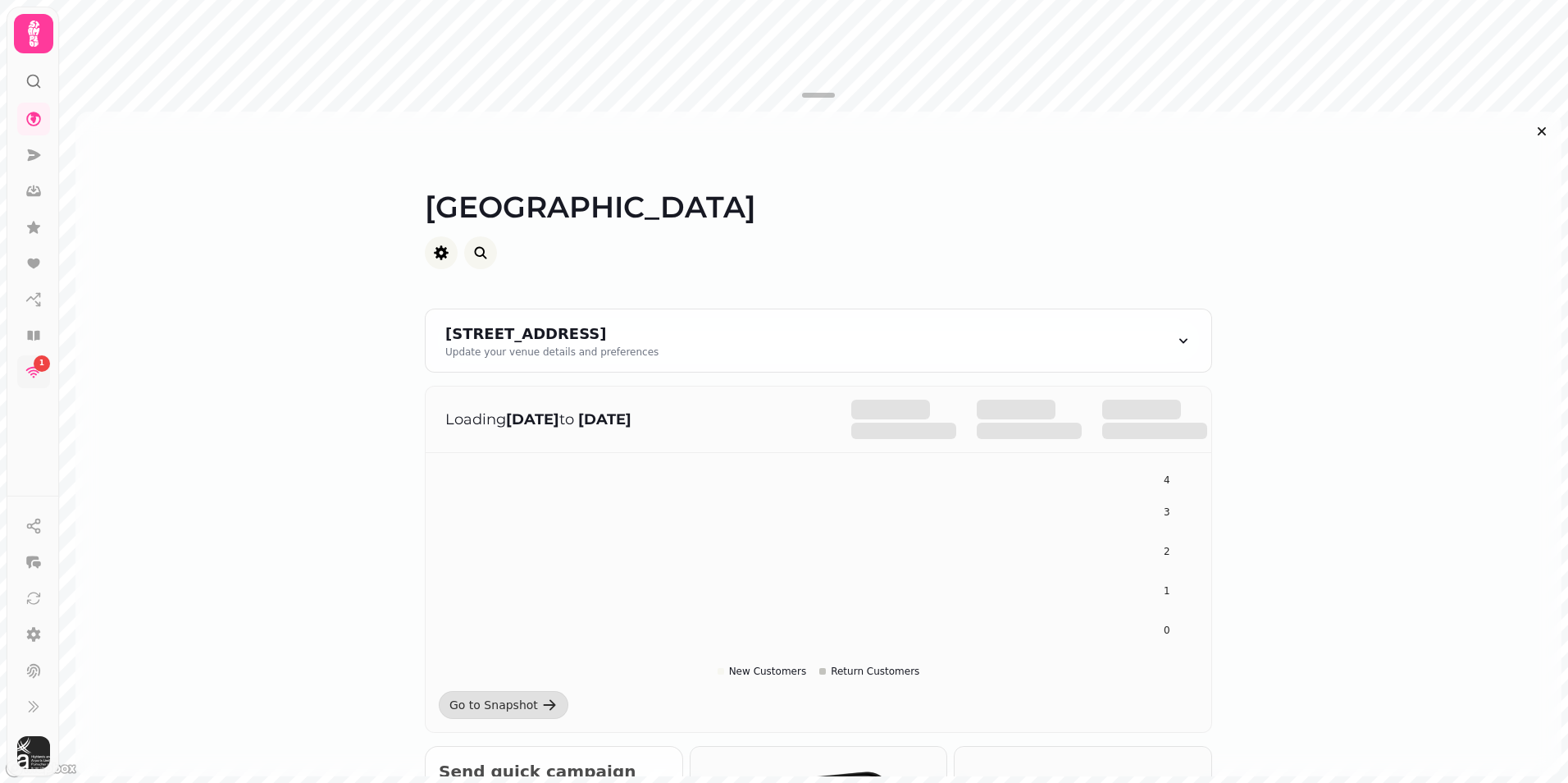
scroll to position [164, 0]
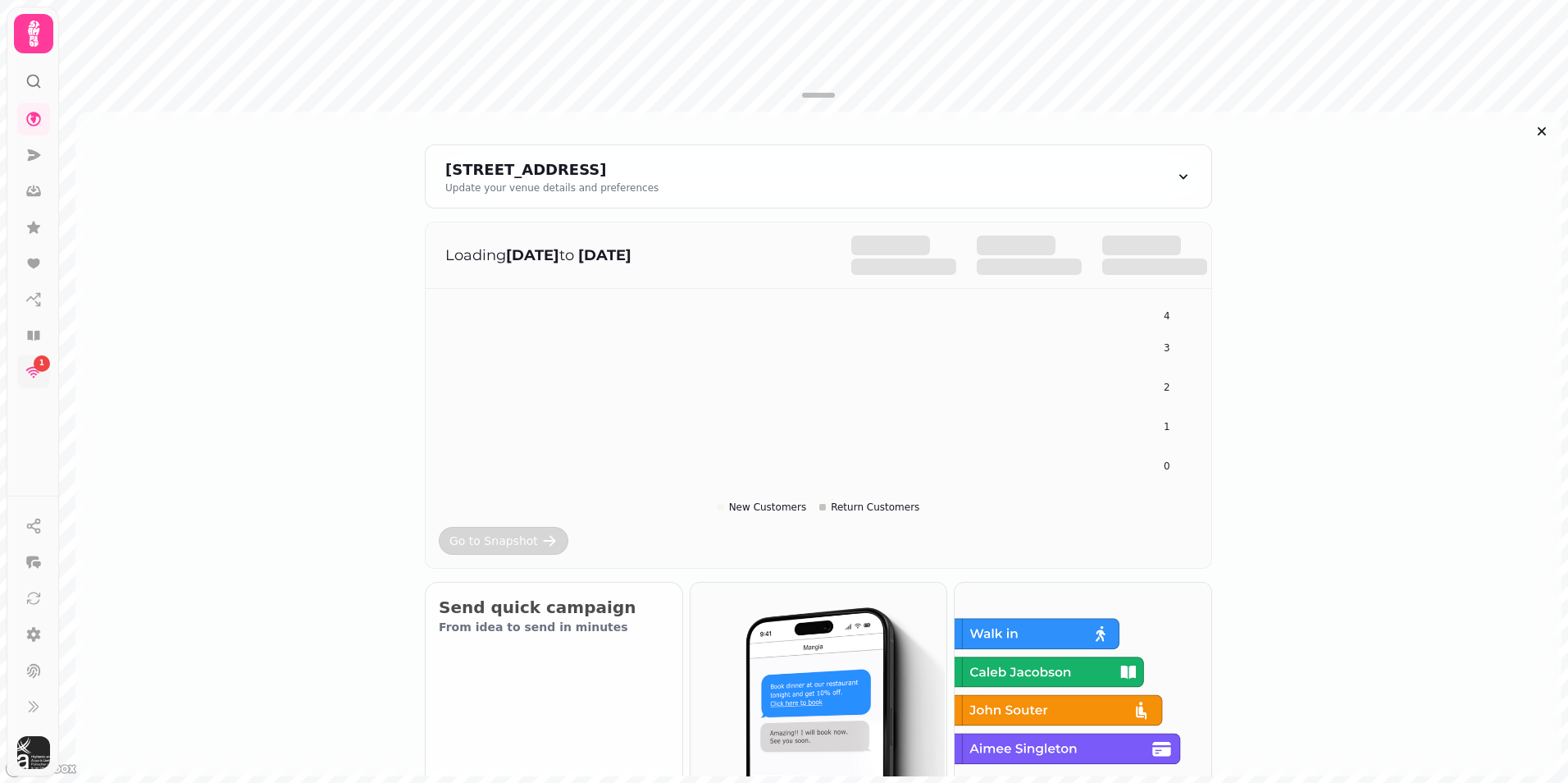
click at [542, 548] on icon at bounding box center [549, 540] width 16 height 16
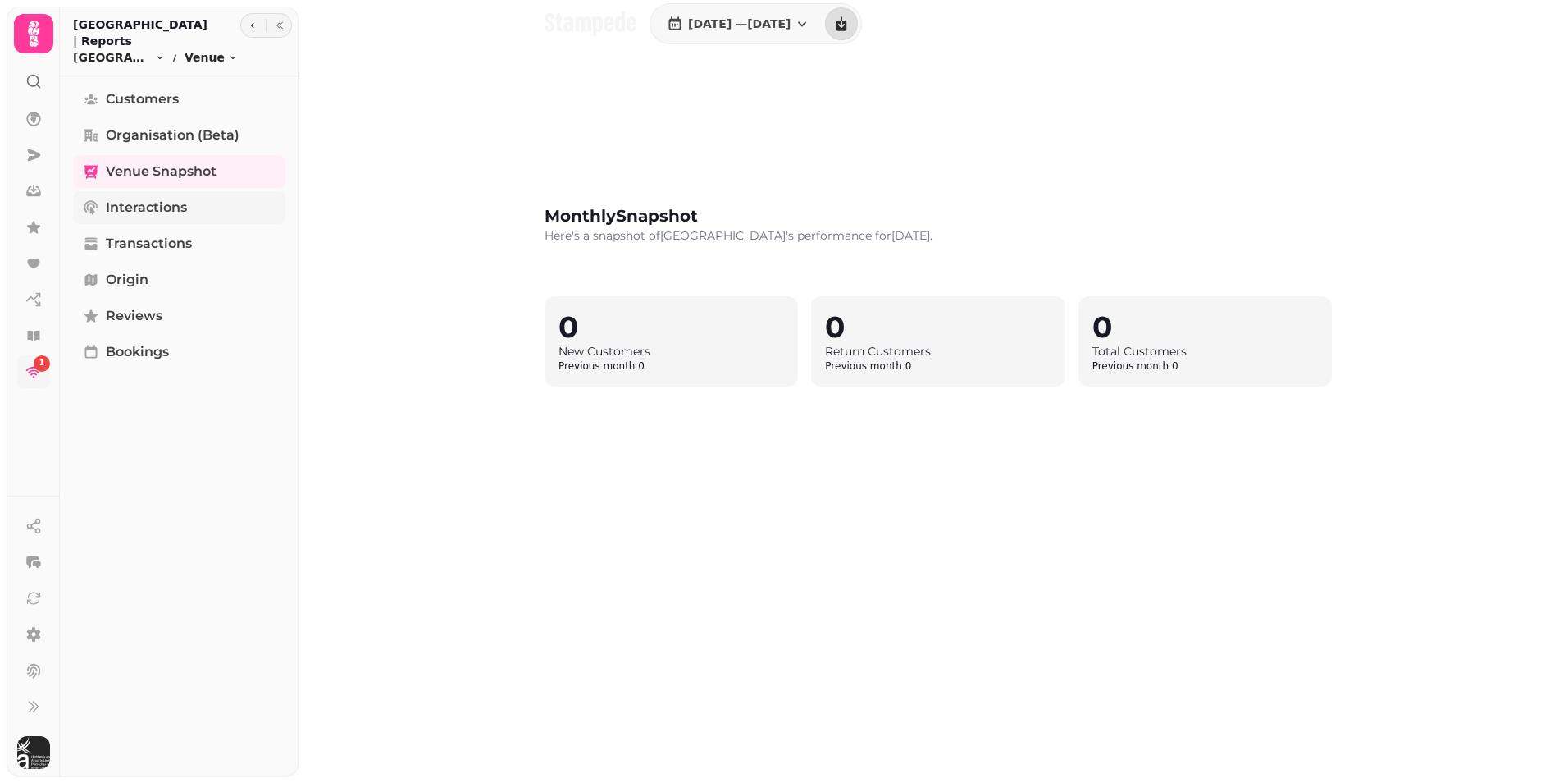
click at [159, 197] on span "Interactions" at bounding box center [147, 207] width 82 height 20
select select "**"
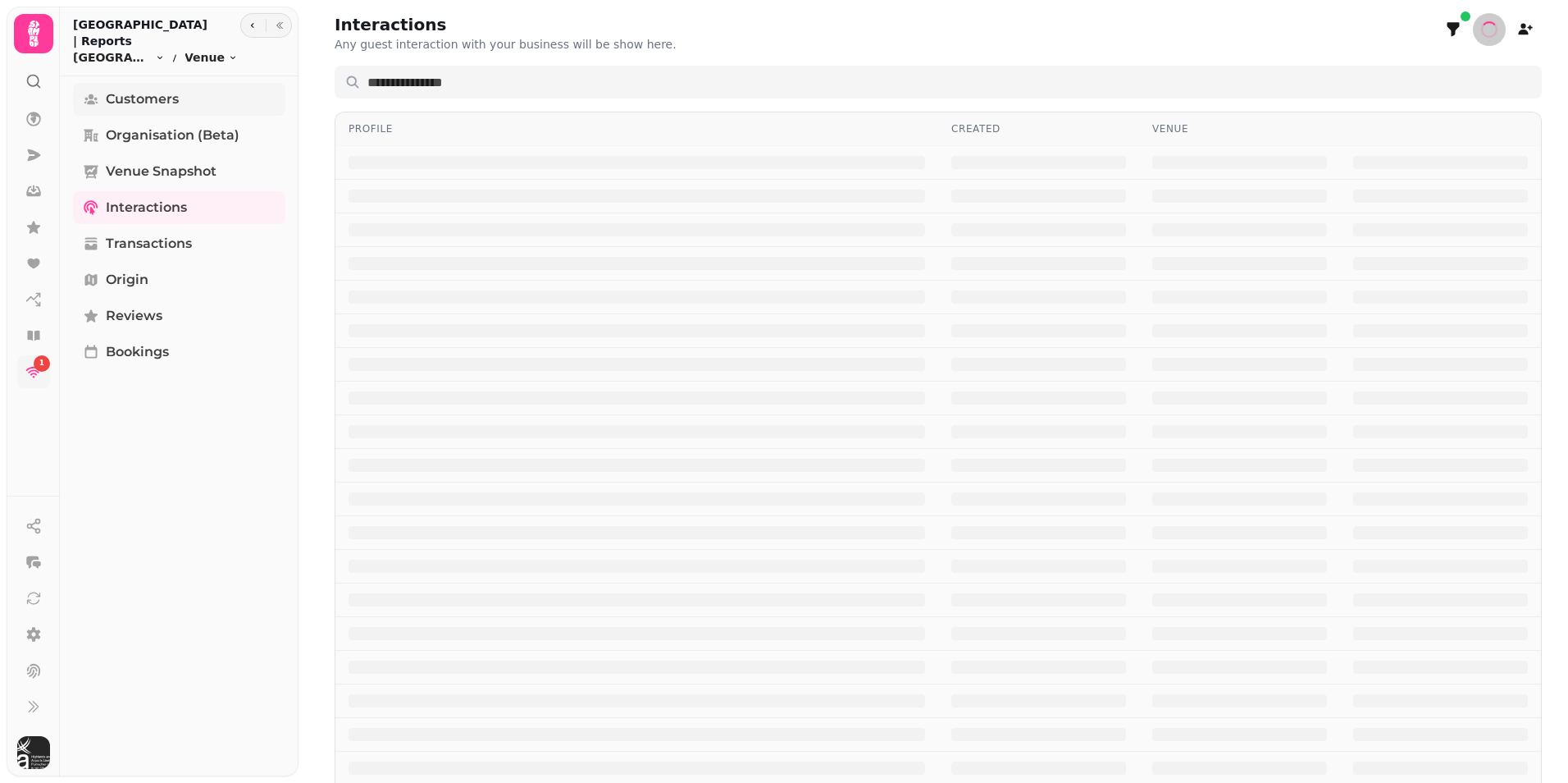
click at [135, 89] on span "Customers" at bounding box center [142, 99] width 73 height 20
select select "**"
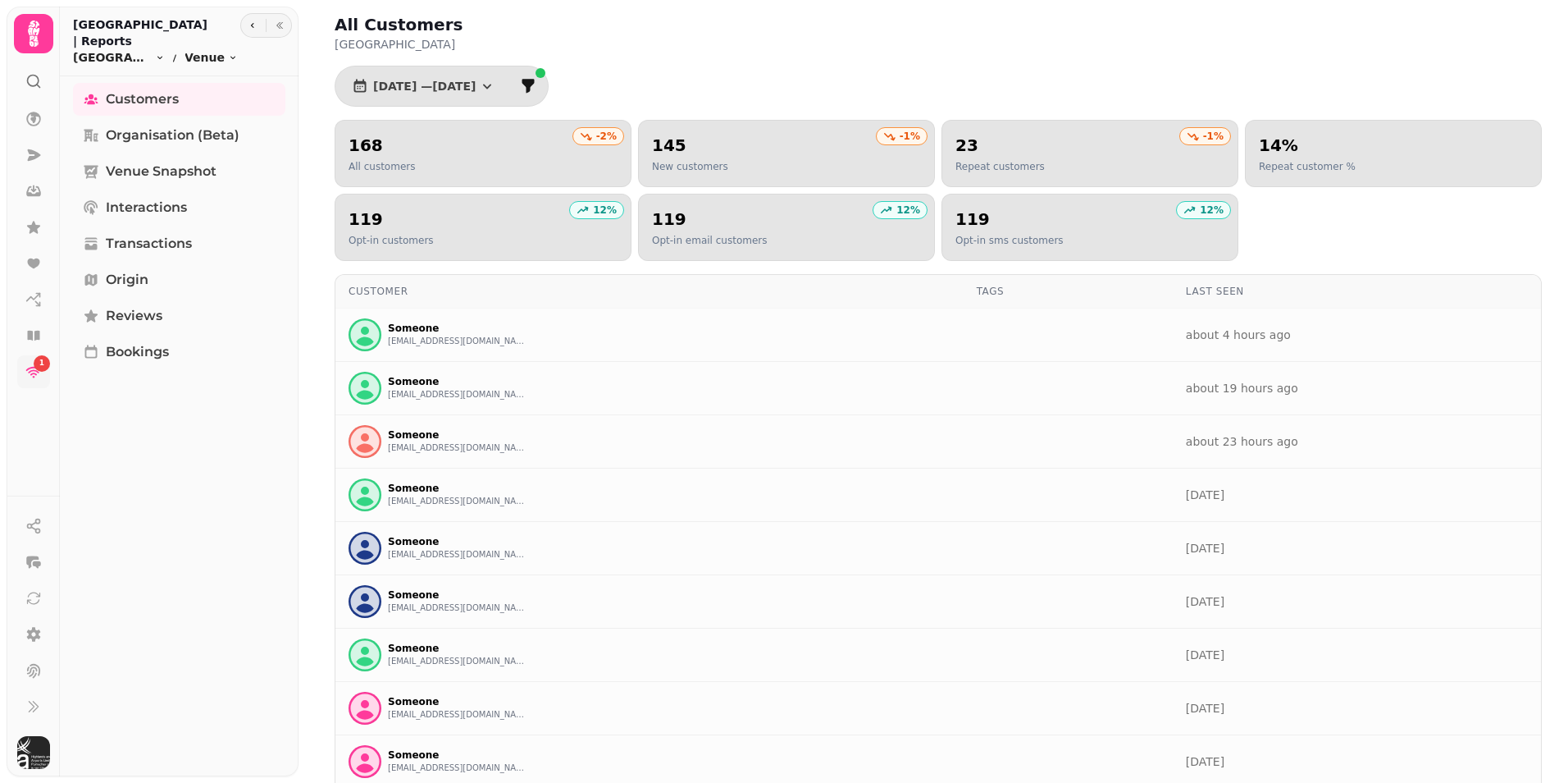
select select "**"
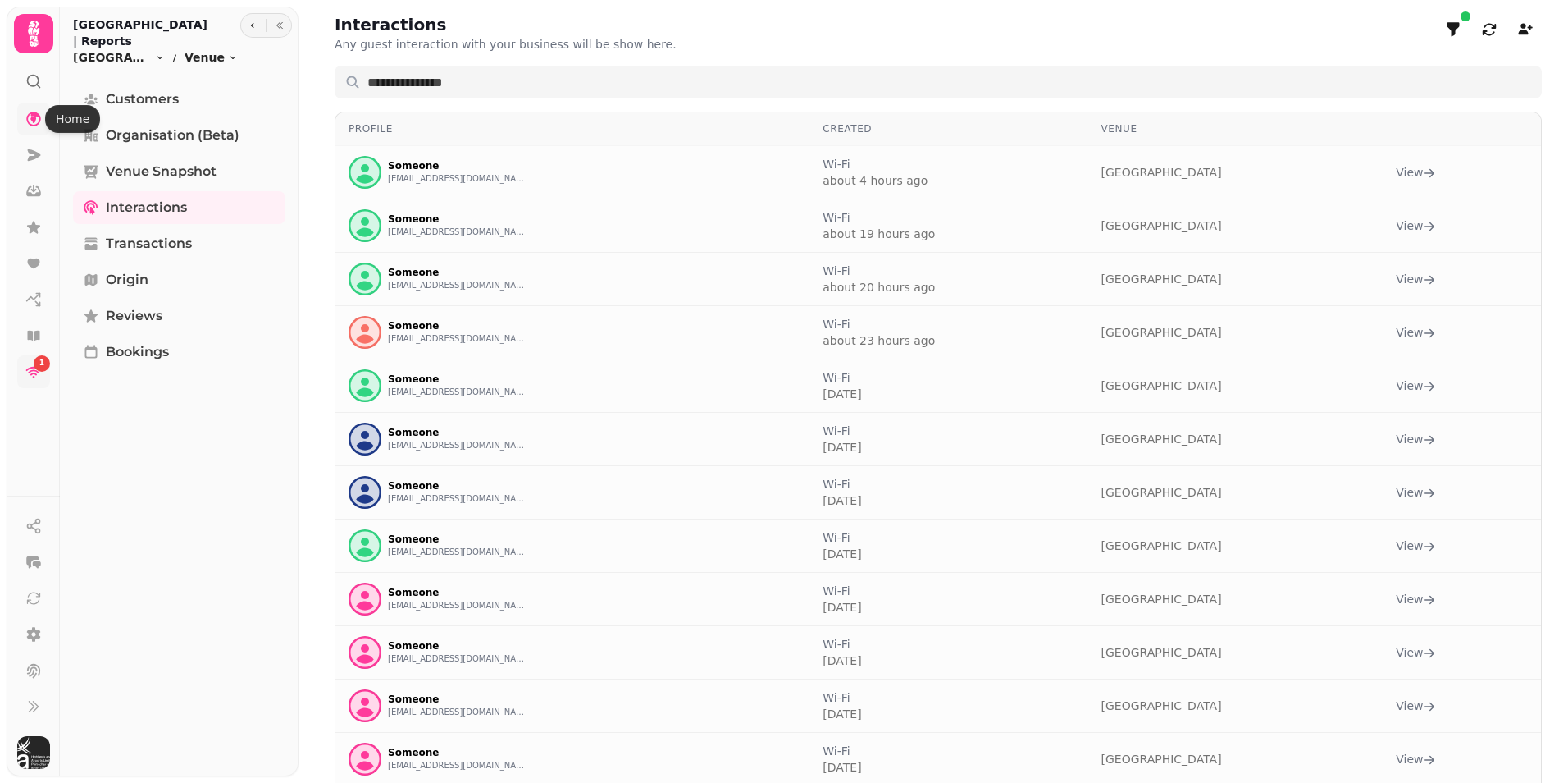
click at [38, 119] on icon at bounding box center [33, 119] width 16 height 16
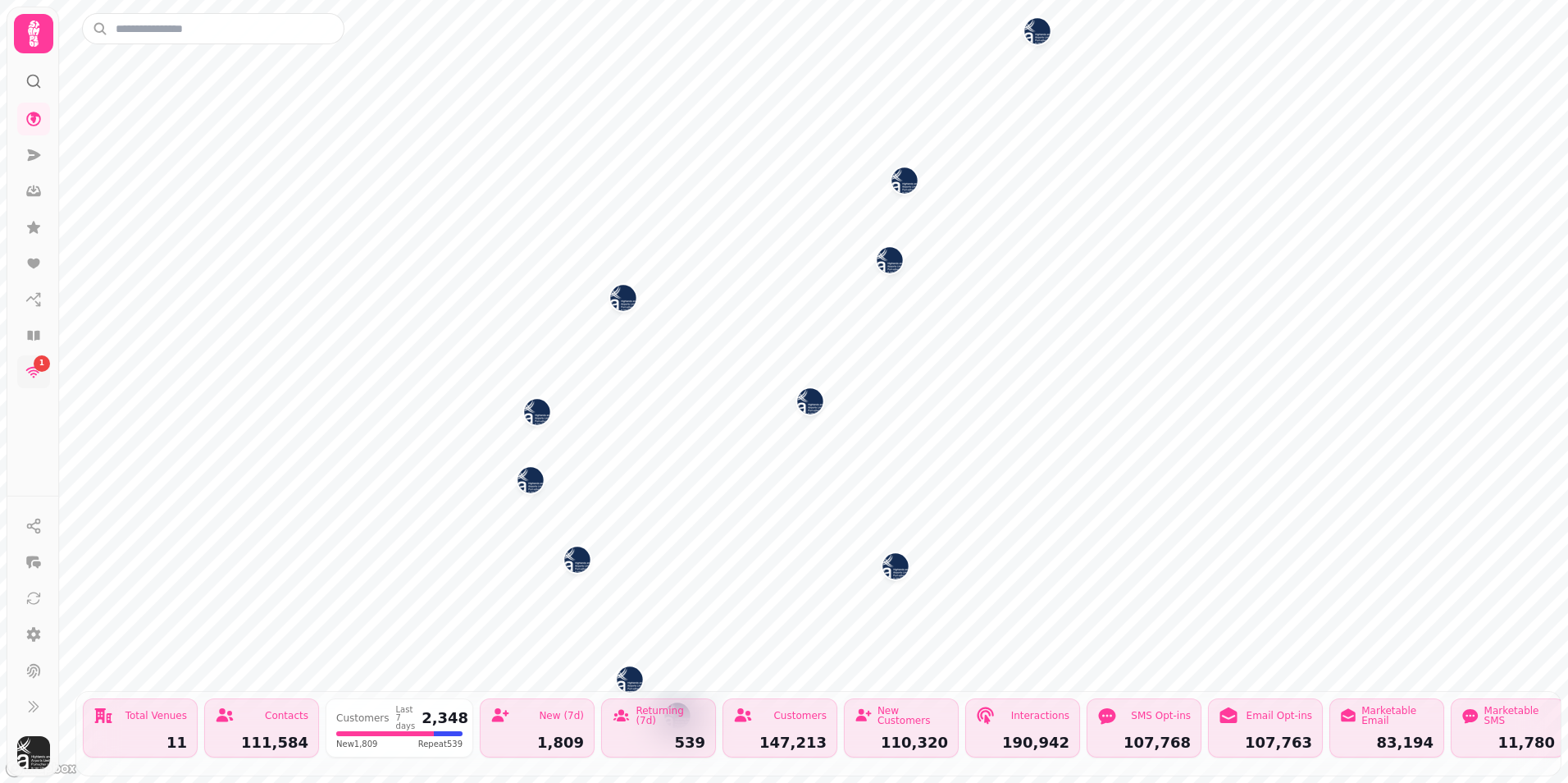
select select "**"
click at [40, 39] on icon at bounding box center [33, 33] width 33 height 33
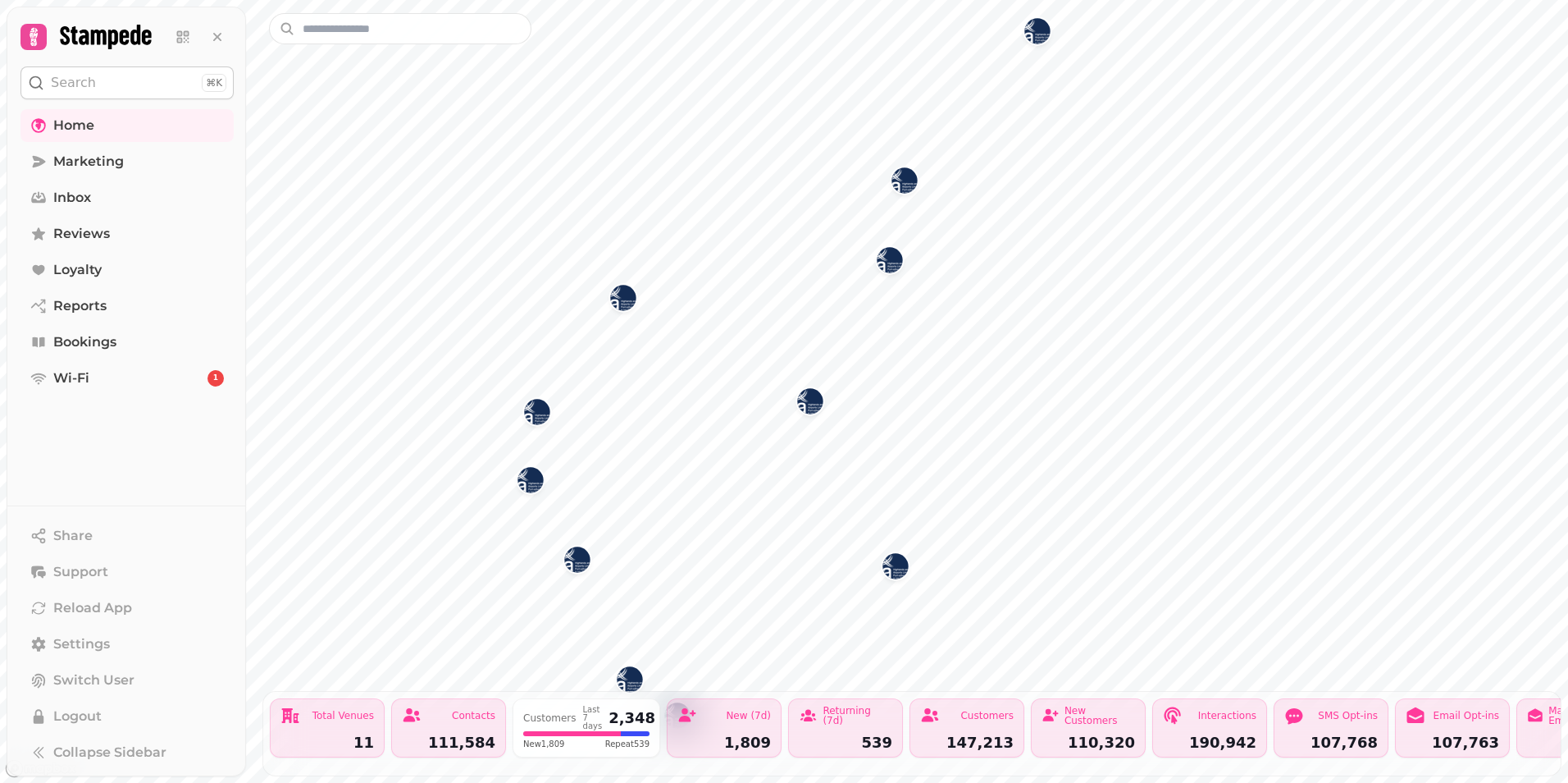
click at [68, 44] on icon at bounding box center [105, 37] width 91 height 25
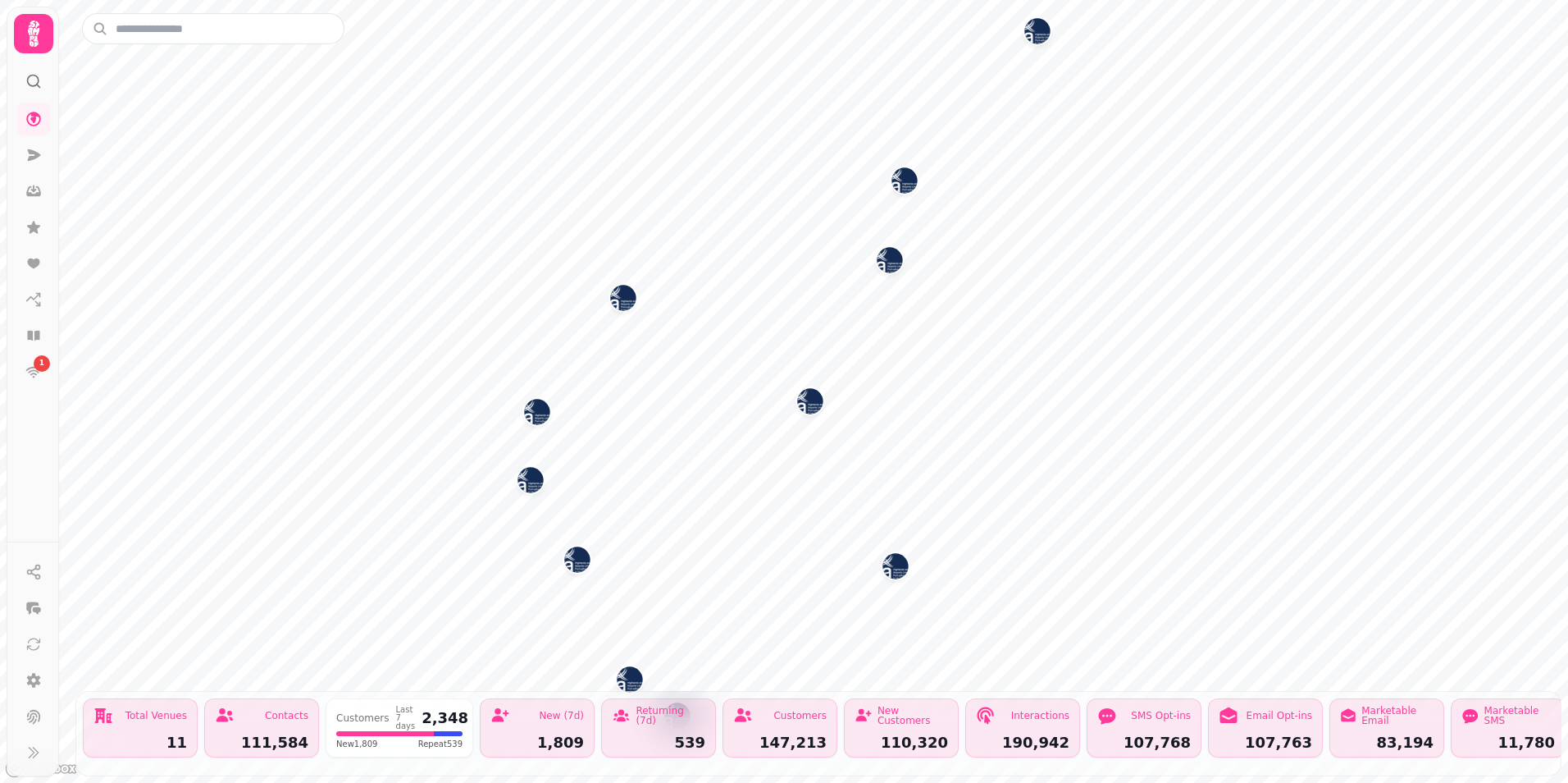
click at [51, 40] on div at bounding box center [34, 34] width 40 height 40
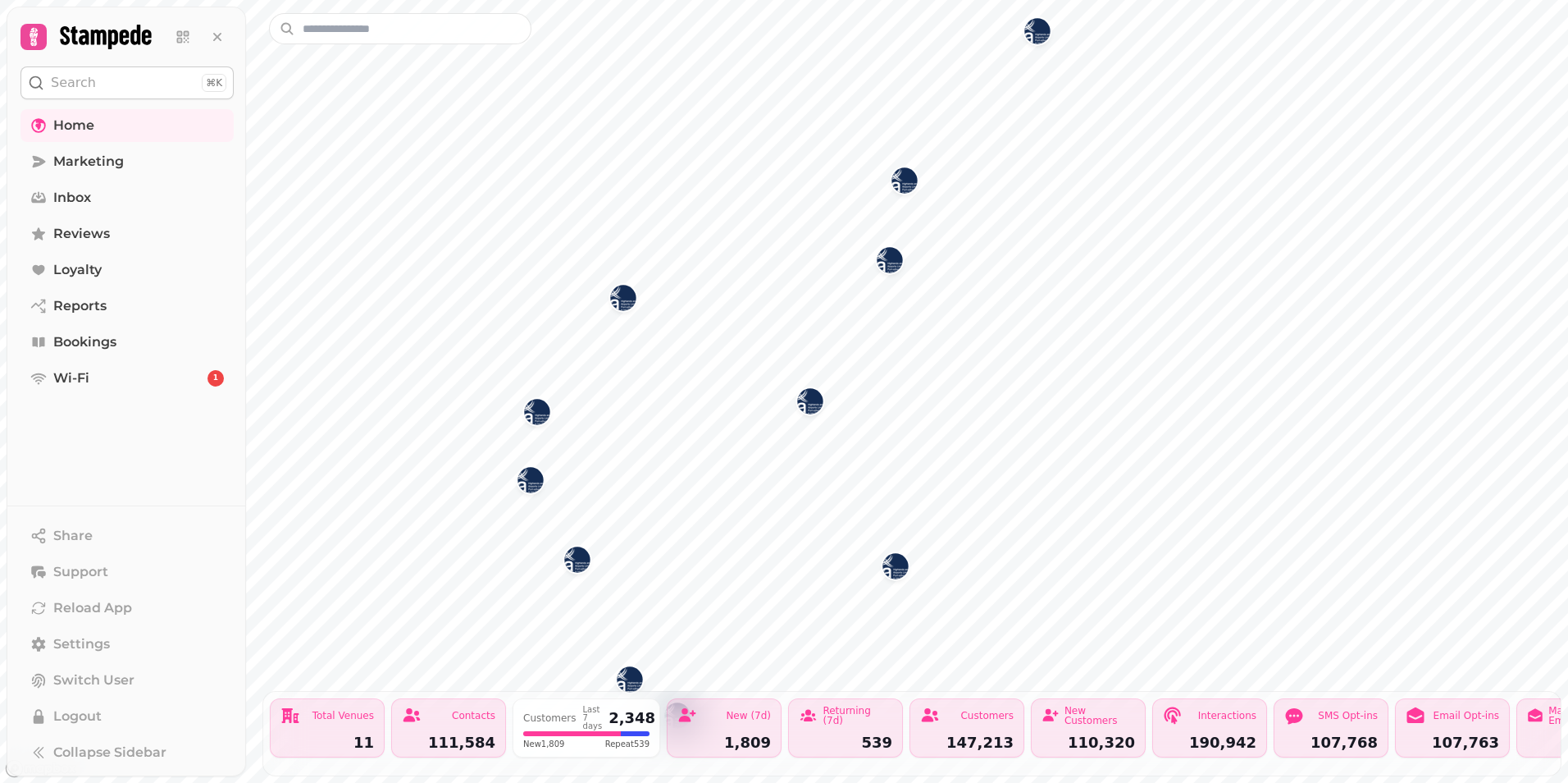
click at [37, 34] on icon at bounding box center [33, 36] width 9 height 18
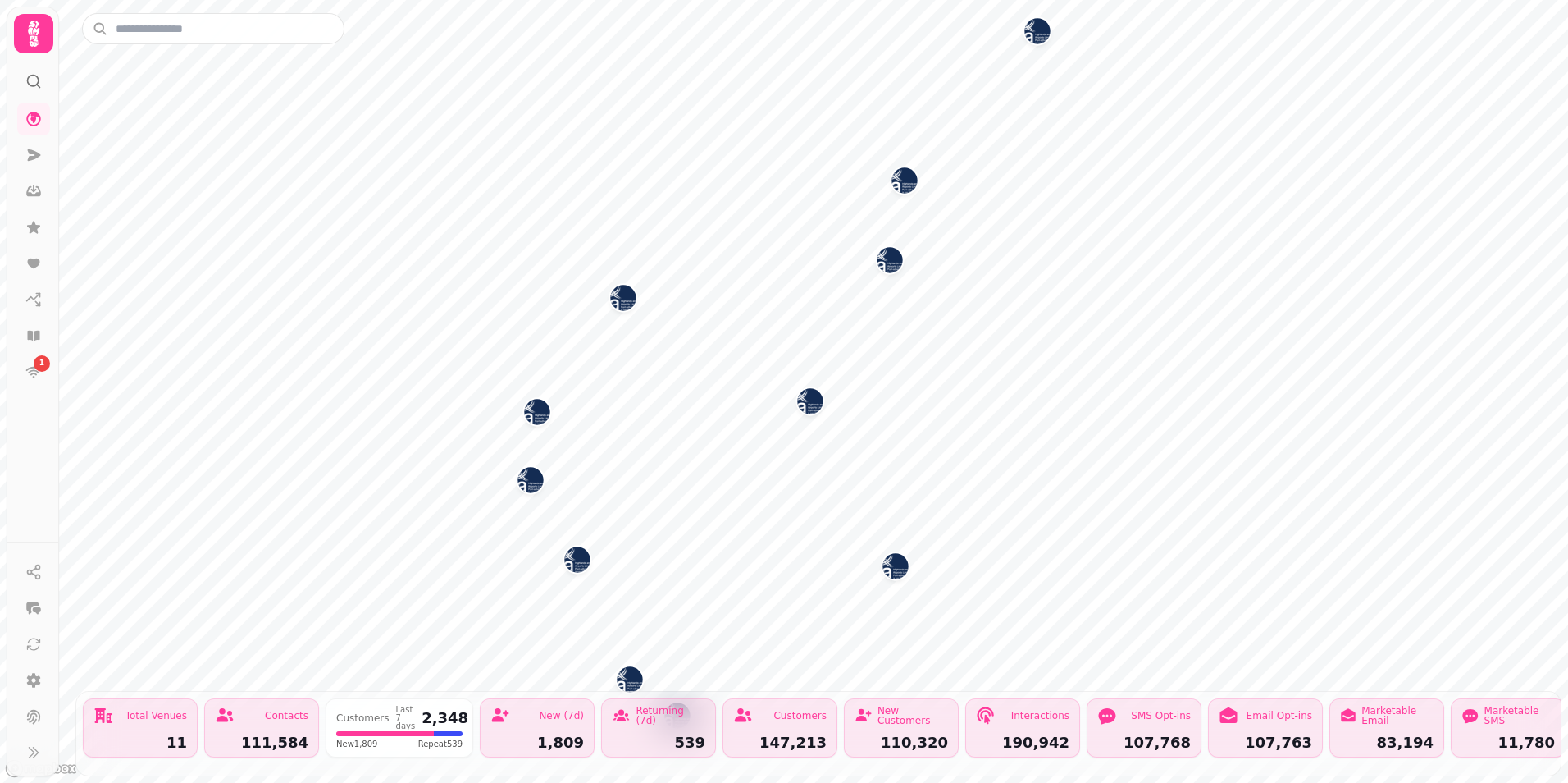
click at [37, 34] on icon at bounding box center [33, 34] width 11 height 27
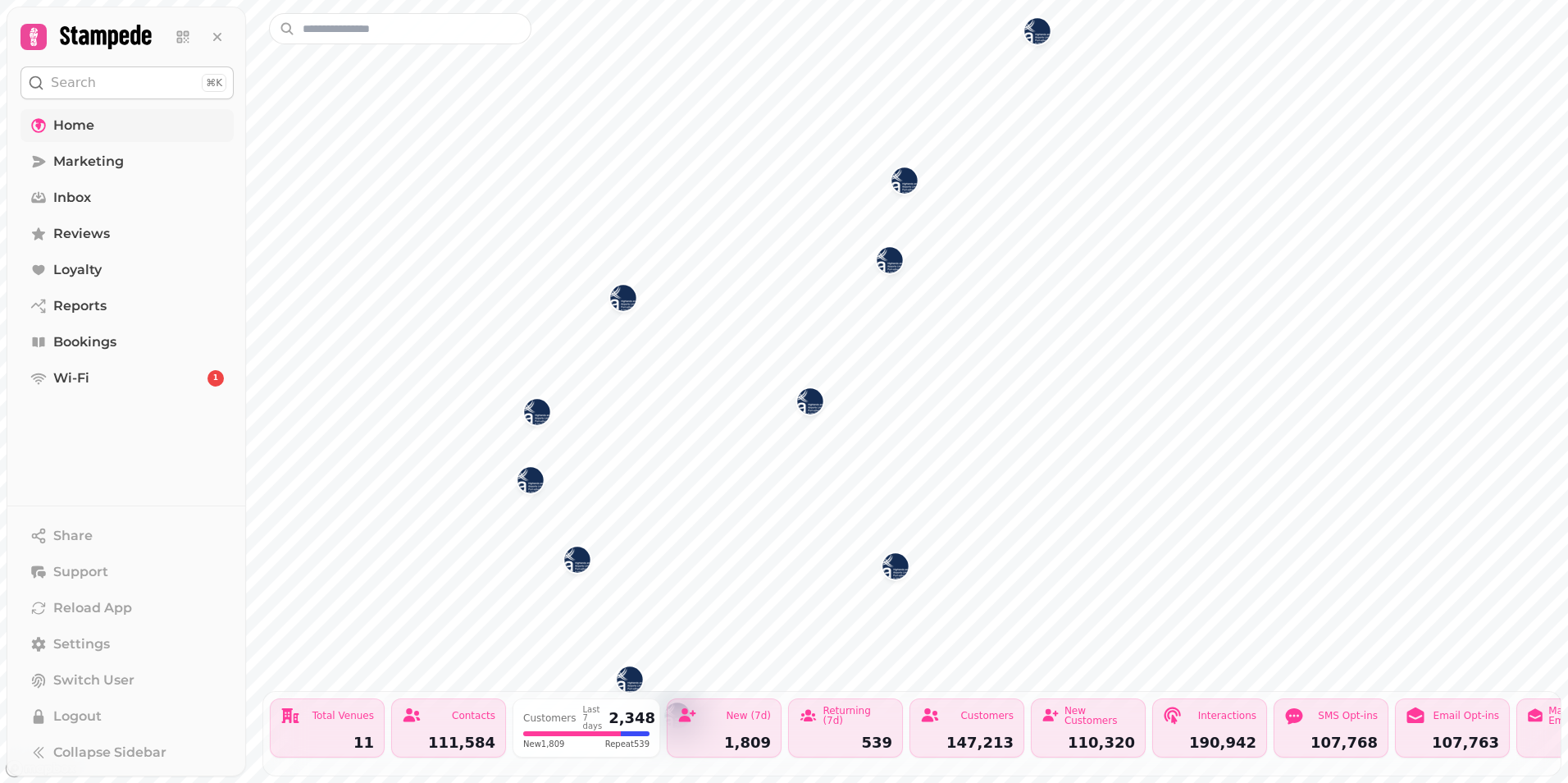
click at [58, 127] on span "Home" at bounding box center [73, 125] width 41 height 20
click at [82, 203] on span "Inbox" at bounding box center [72, 197] width 38 height 20
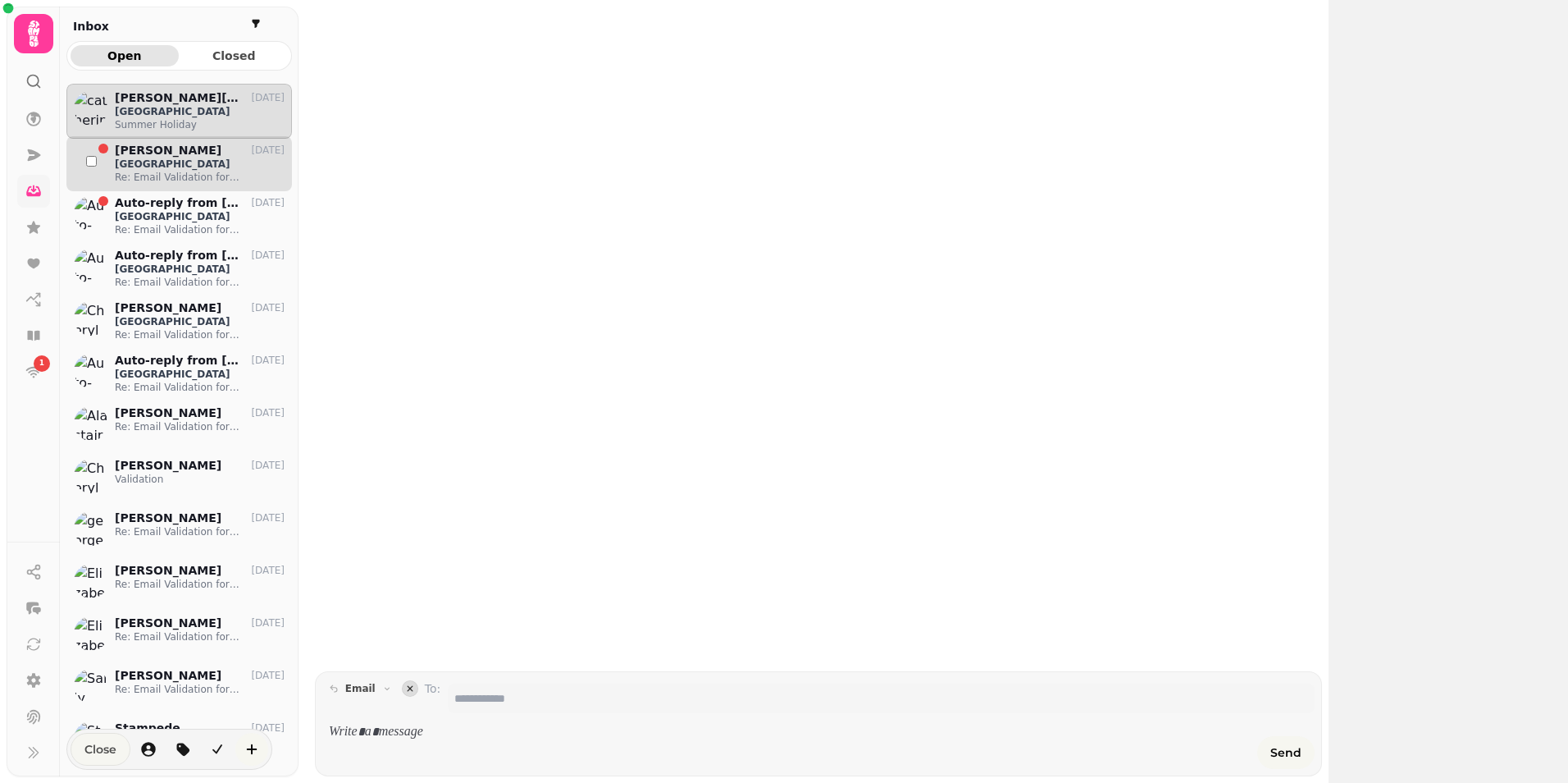
scroll to position [673, 213]
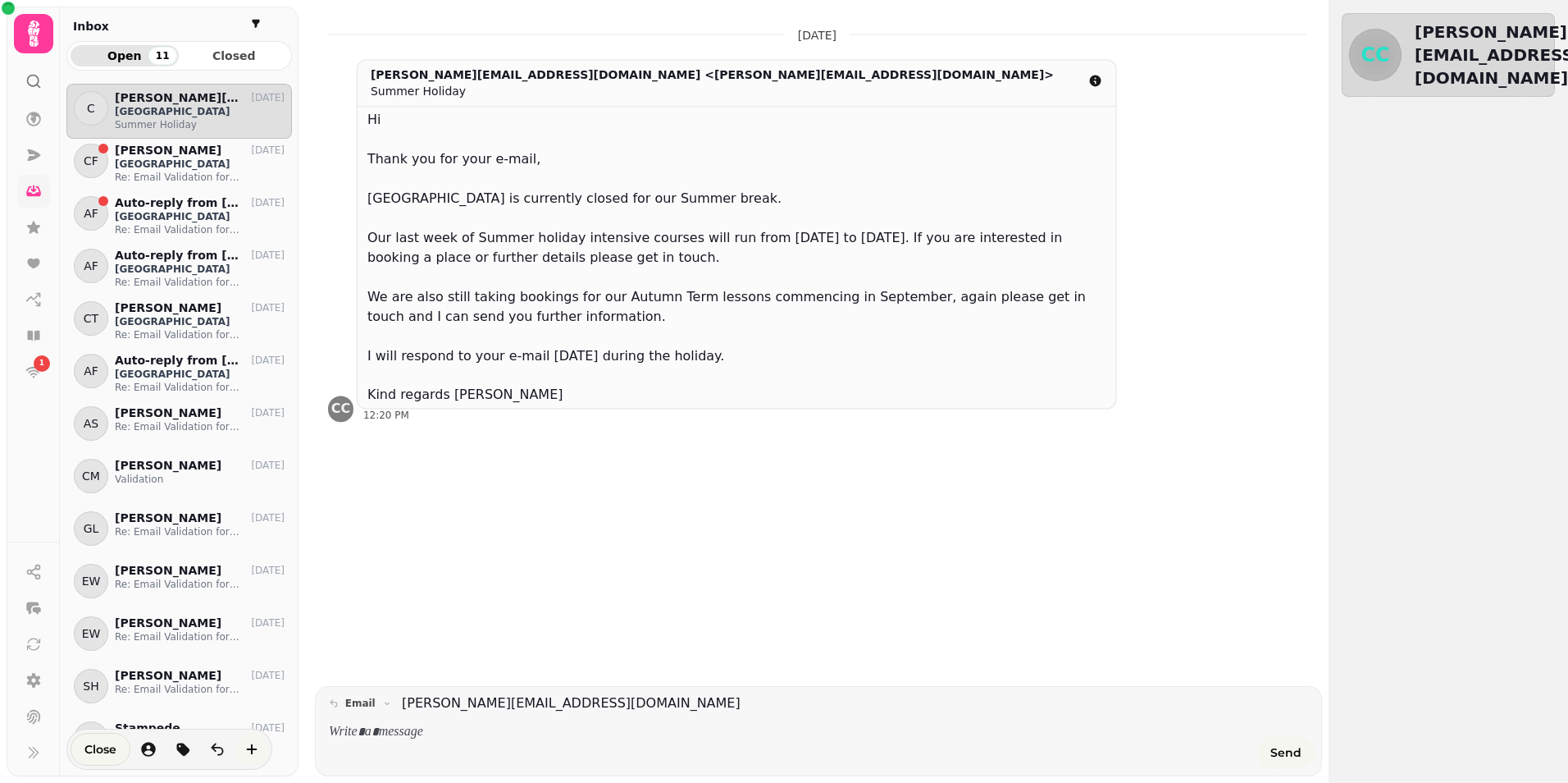
click at [30, 28] on icon at bounding box center [33, 34] width 11 height 27
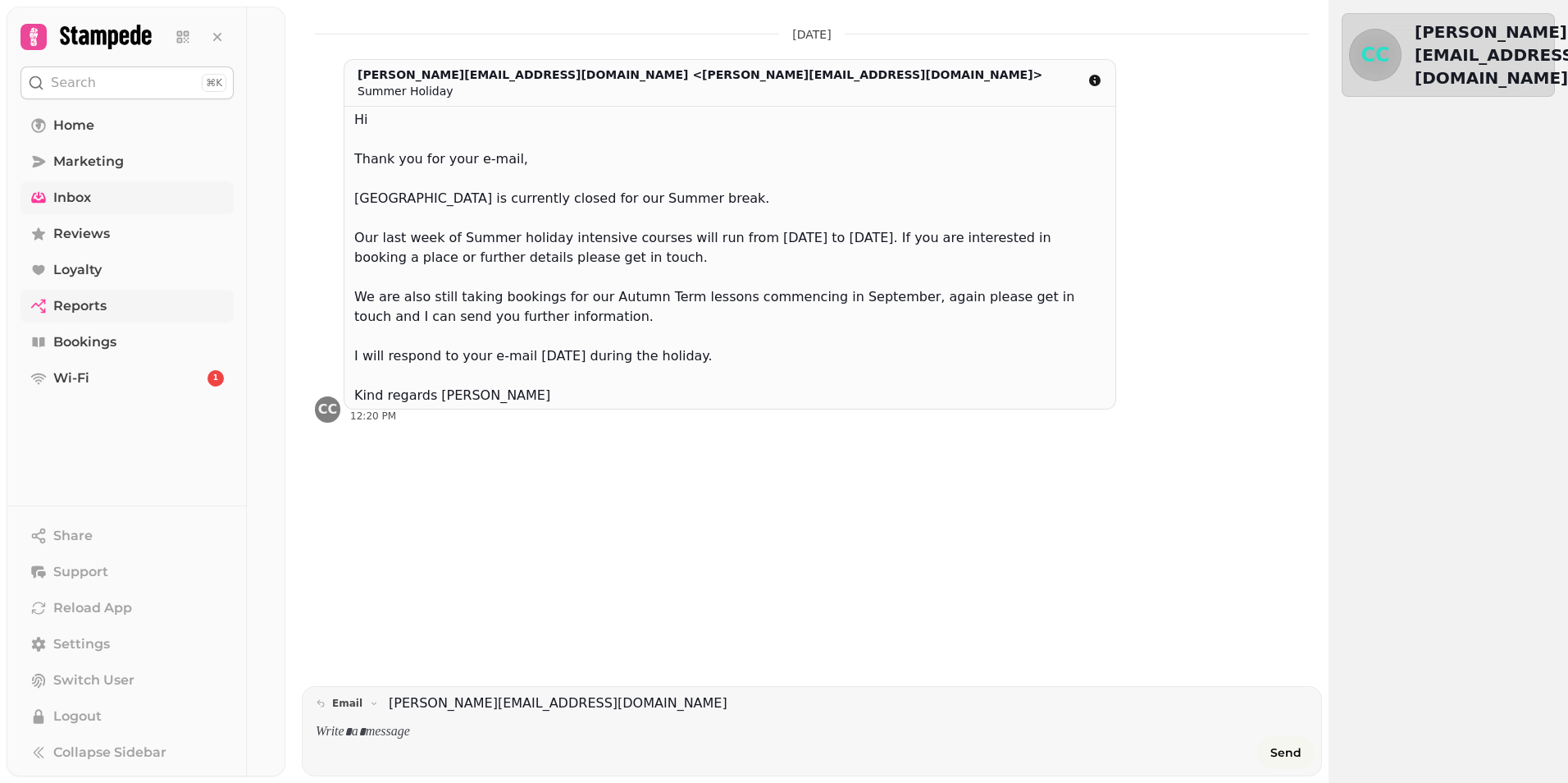
click at [98, 315] on span "Reports" at bounding box center [80, 306] width 53 height 20
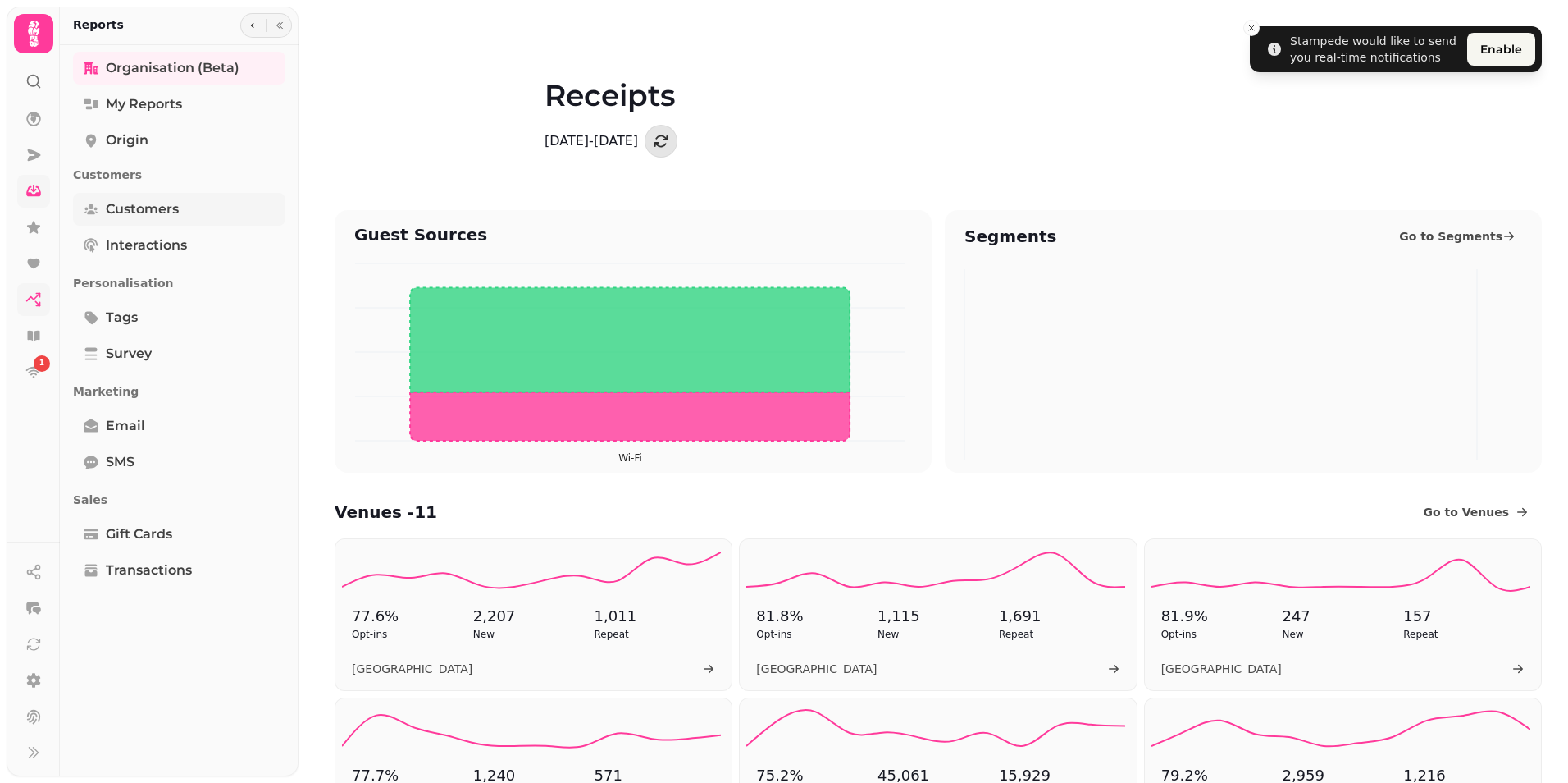
click at [178, 215] on link "Customers" at bounding box center [179, 209] width 212 height 33
select select "**"
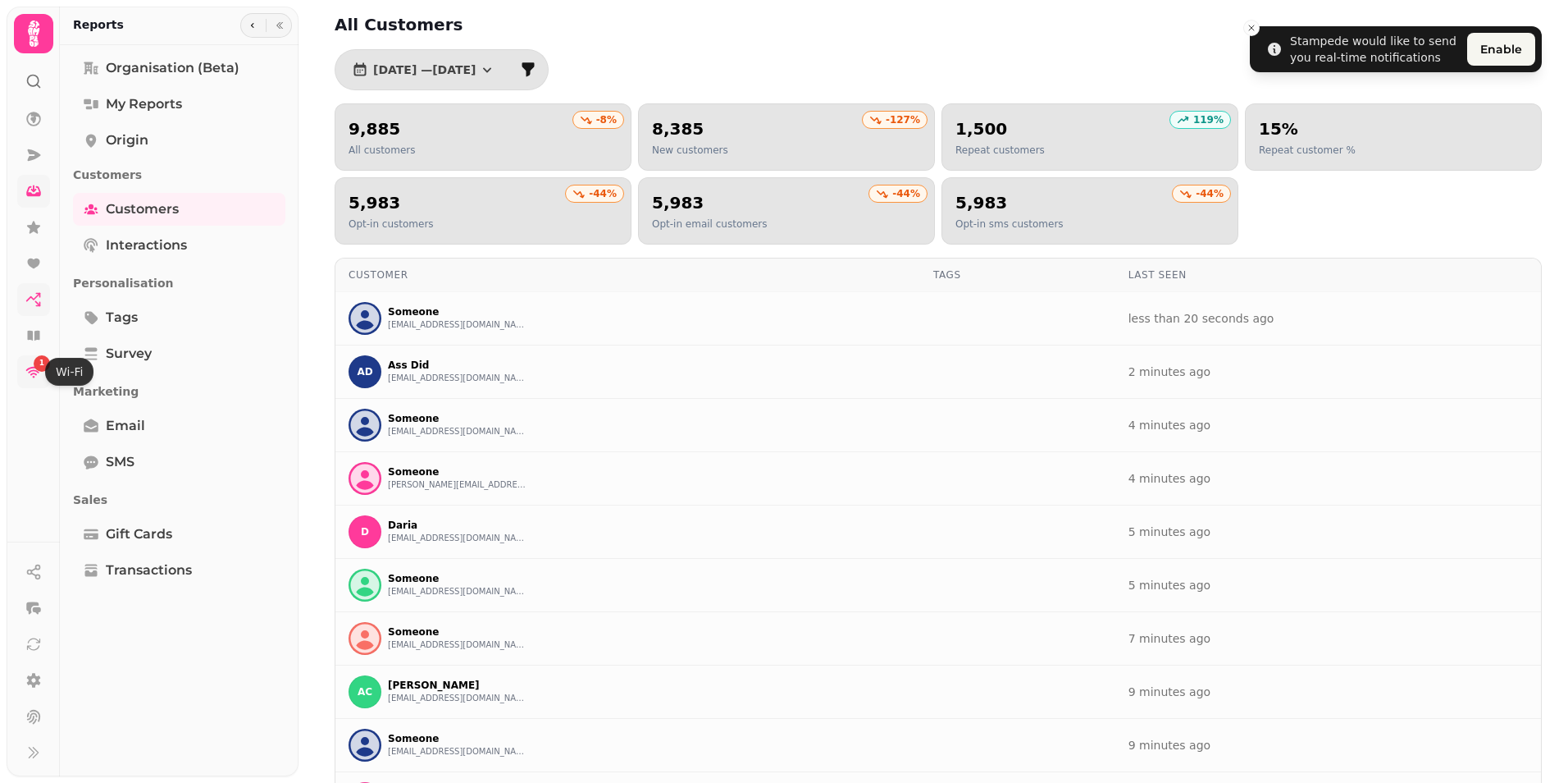
click at [38, 379] on icon at bounding box center [33, 371] width 16 height 16
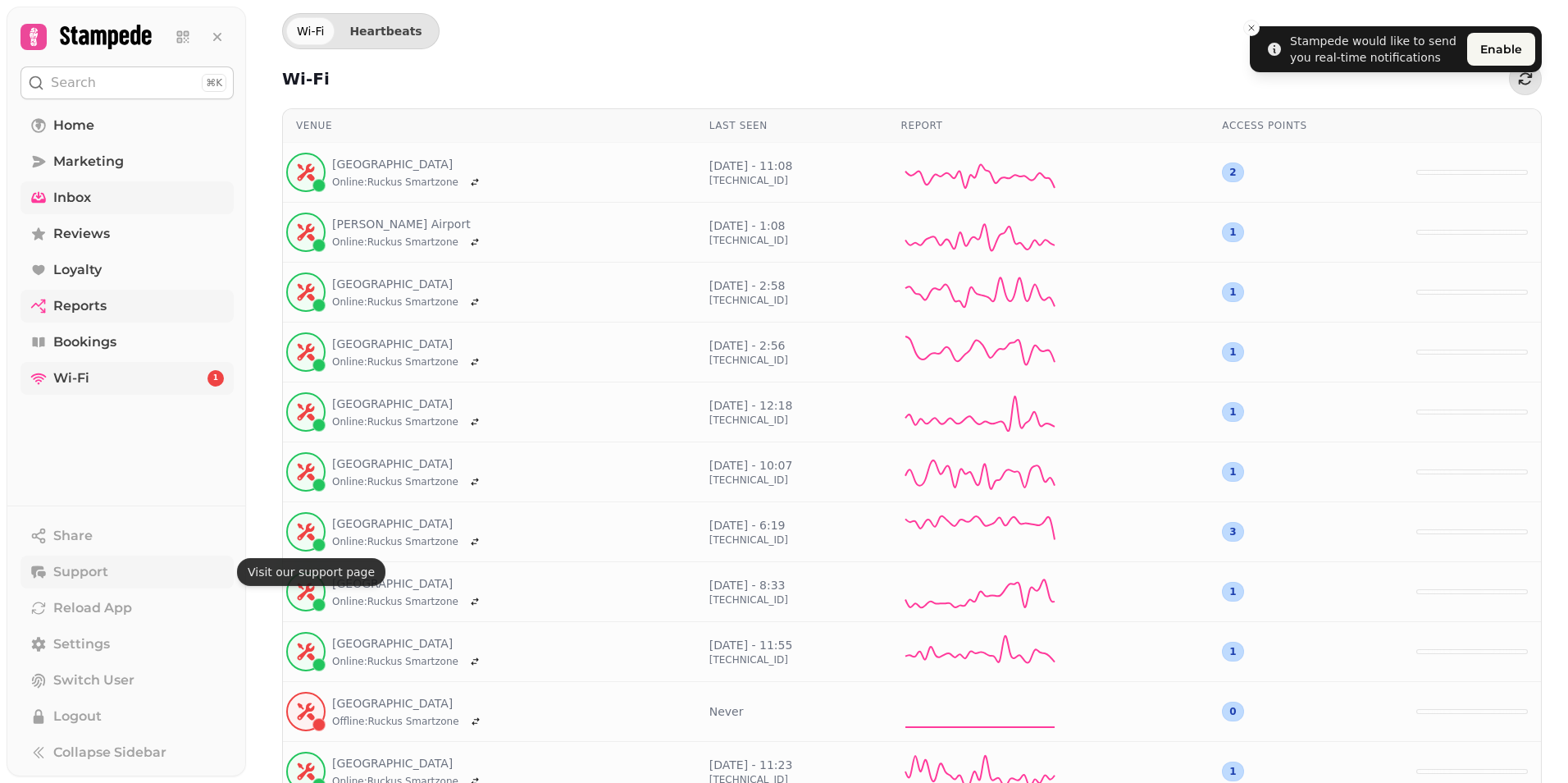
click at [94, 576] on span "Support" at bounding box center [81, 571] width 55 height 20
click at [92, 646] on span "Settings" at bounding box center [82, 643] width 57 height 20
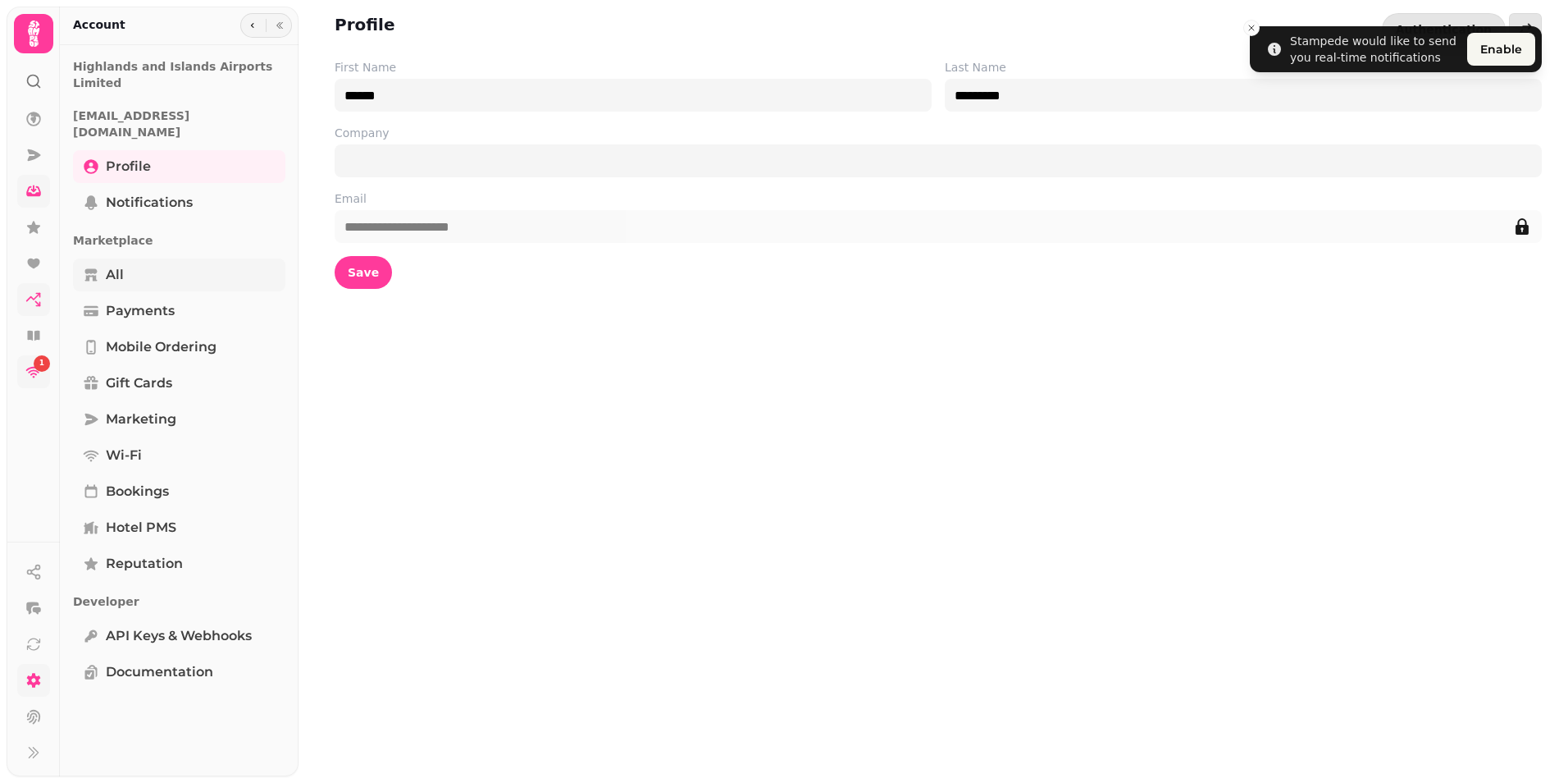
click at [121, 265] on span "All" at bounding box center [115, 274] width 18 height 20
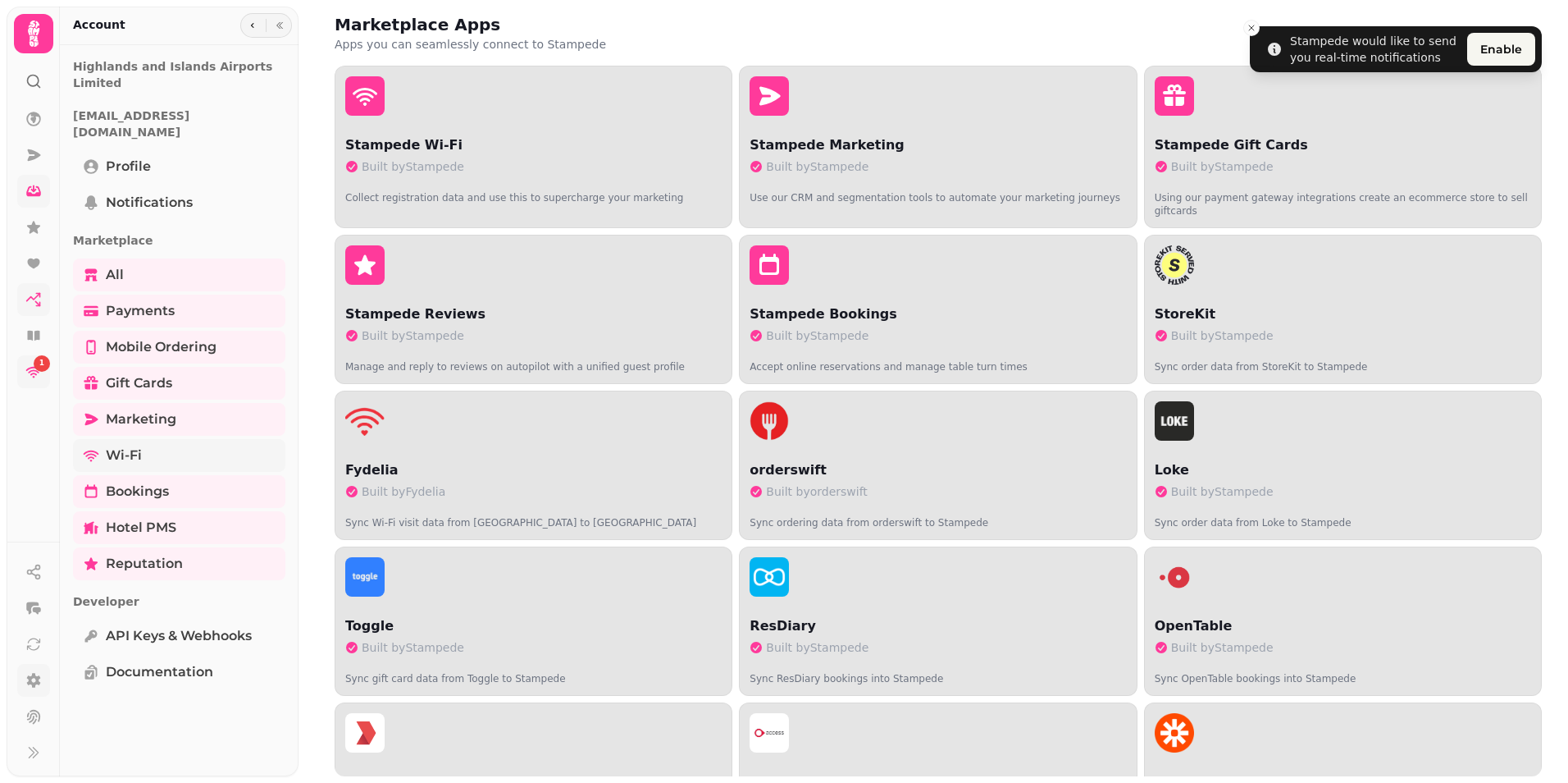
click at [169, 439] on link "Wi-Fi" at bounding box center [179, 456] width 212 height 33
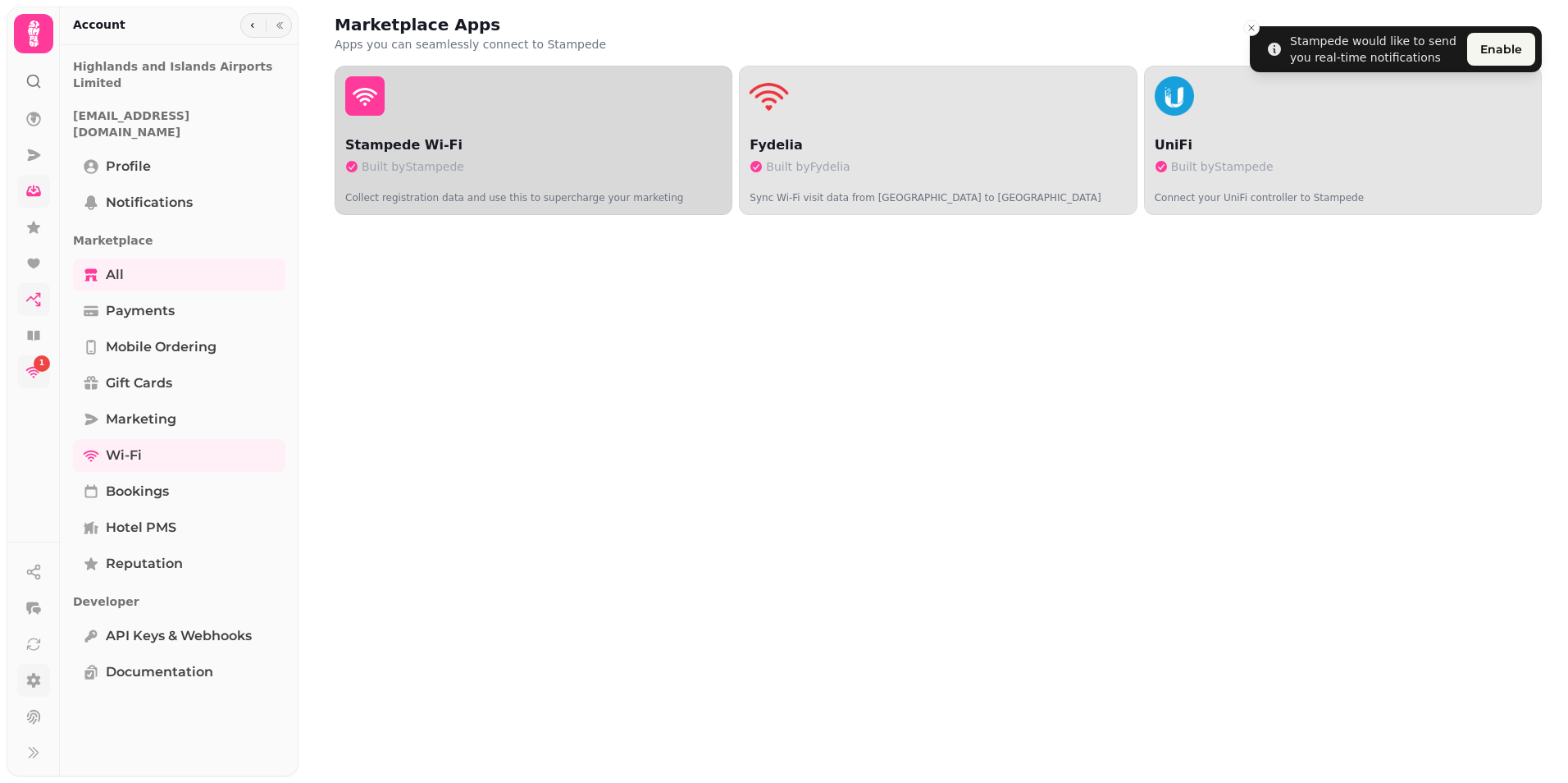
click at [458, 140] on p "Stampede Wi-Fi" at bounding box center [533, 145] width 377 height 20
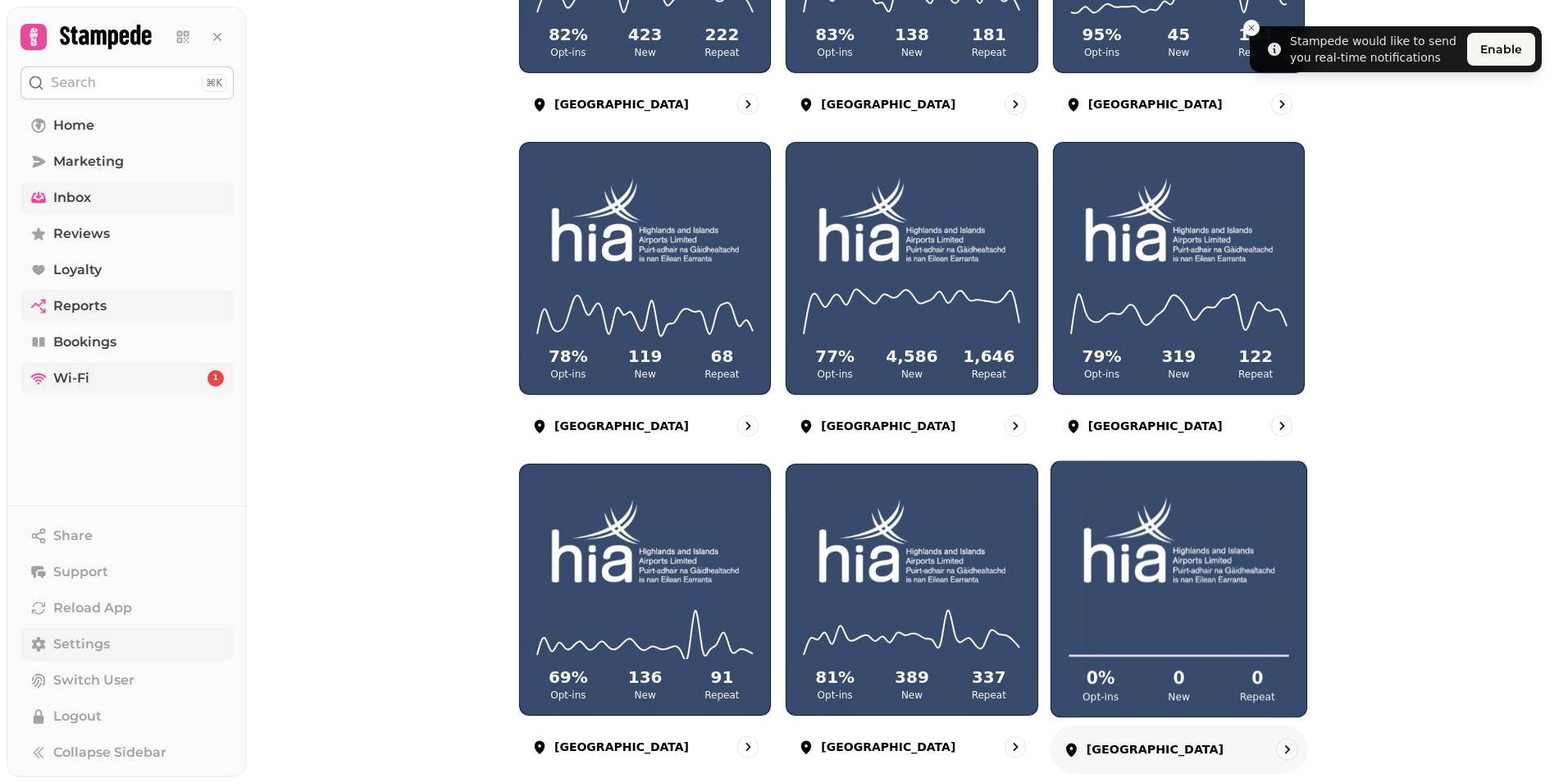
scroll to position [394, 0]
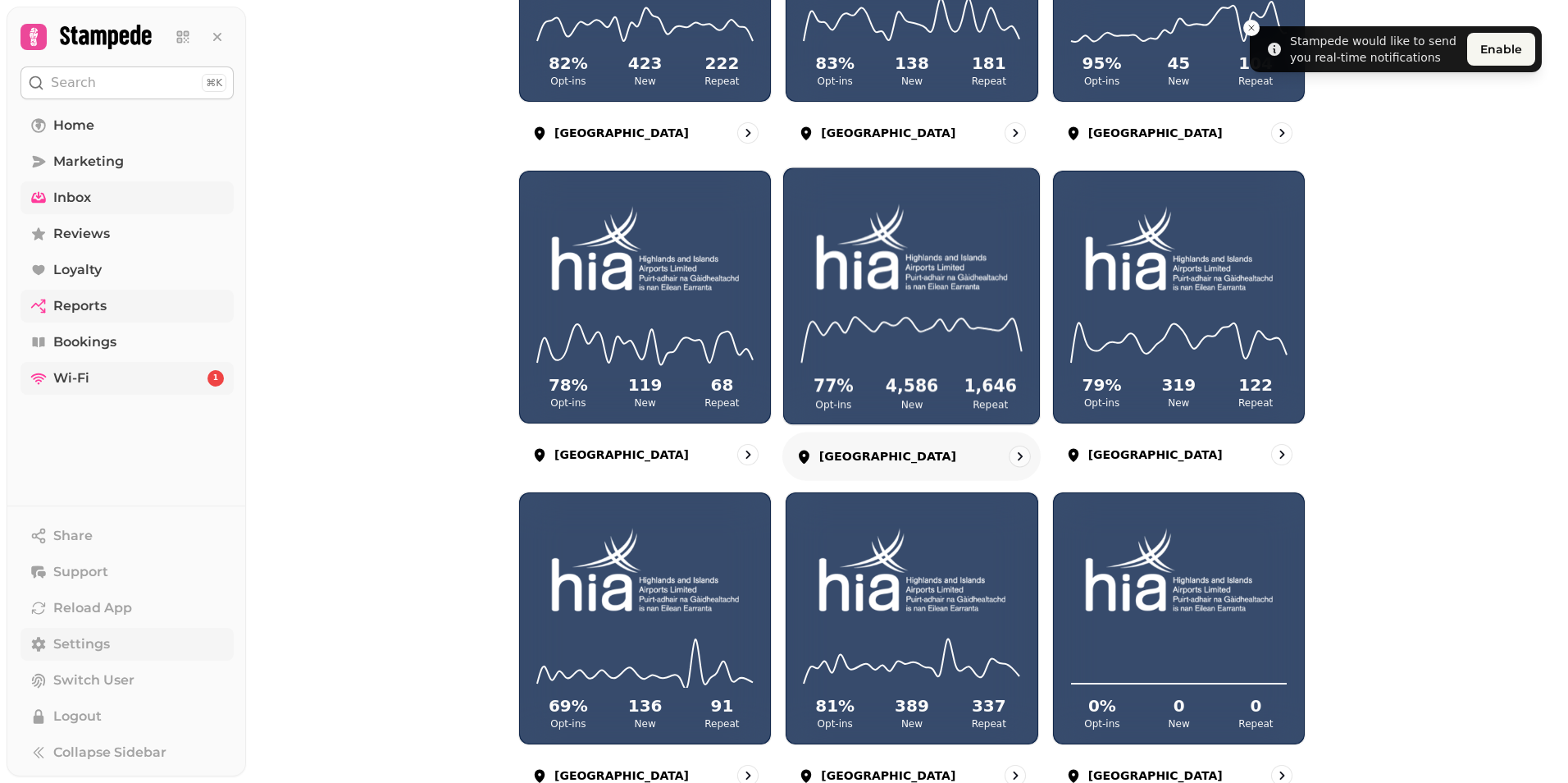
click at [913, 340] on icon at bounding box center [912, 340] width 228 height 53
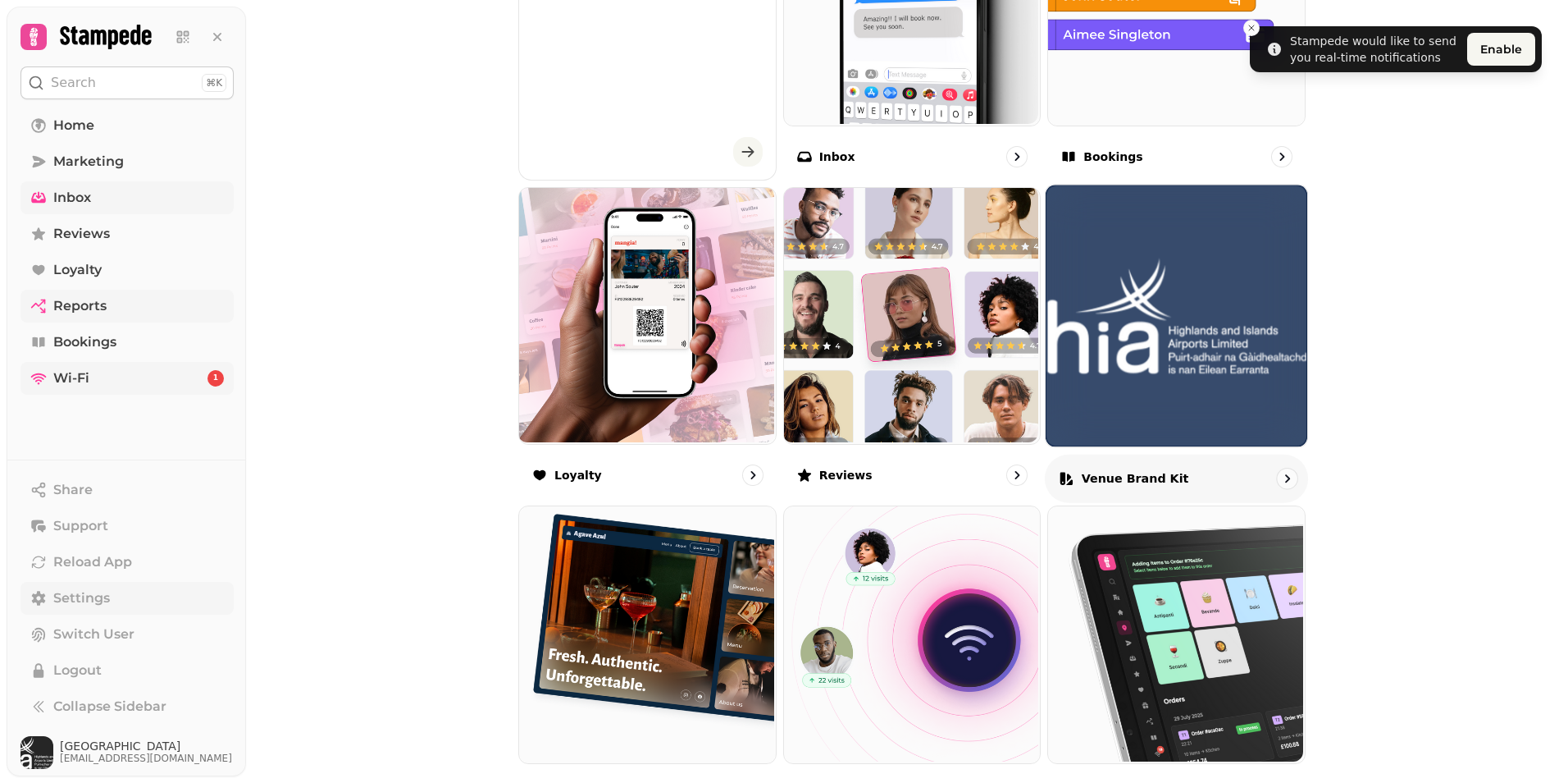
scroll to position [738, 0]
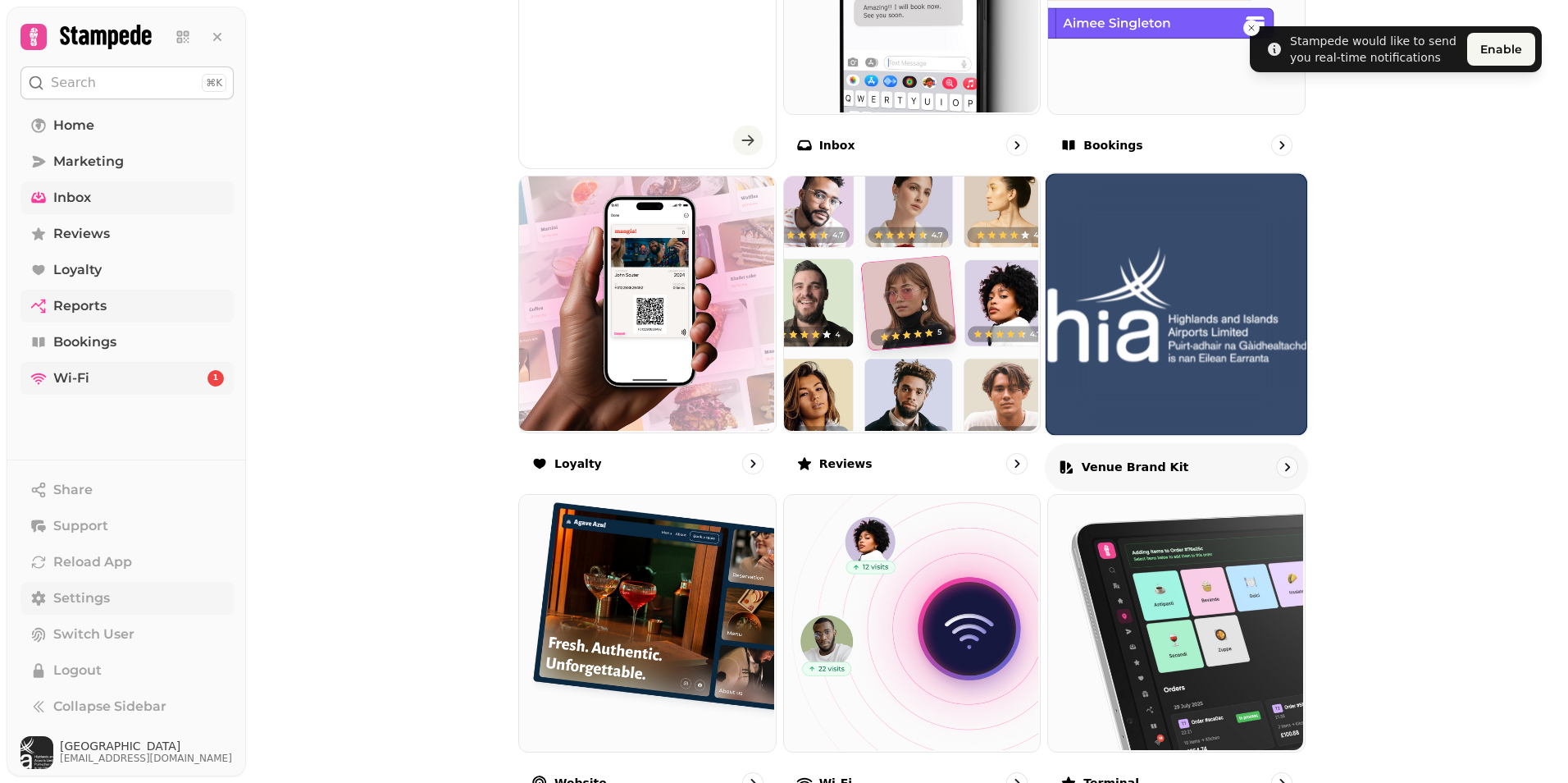
click at [1185, 462] on div "Venue brand kit" at bounding box center [1177, 466] width 264 height 48
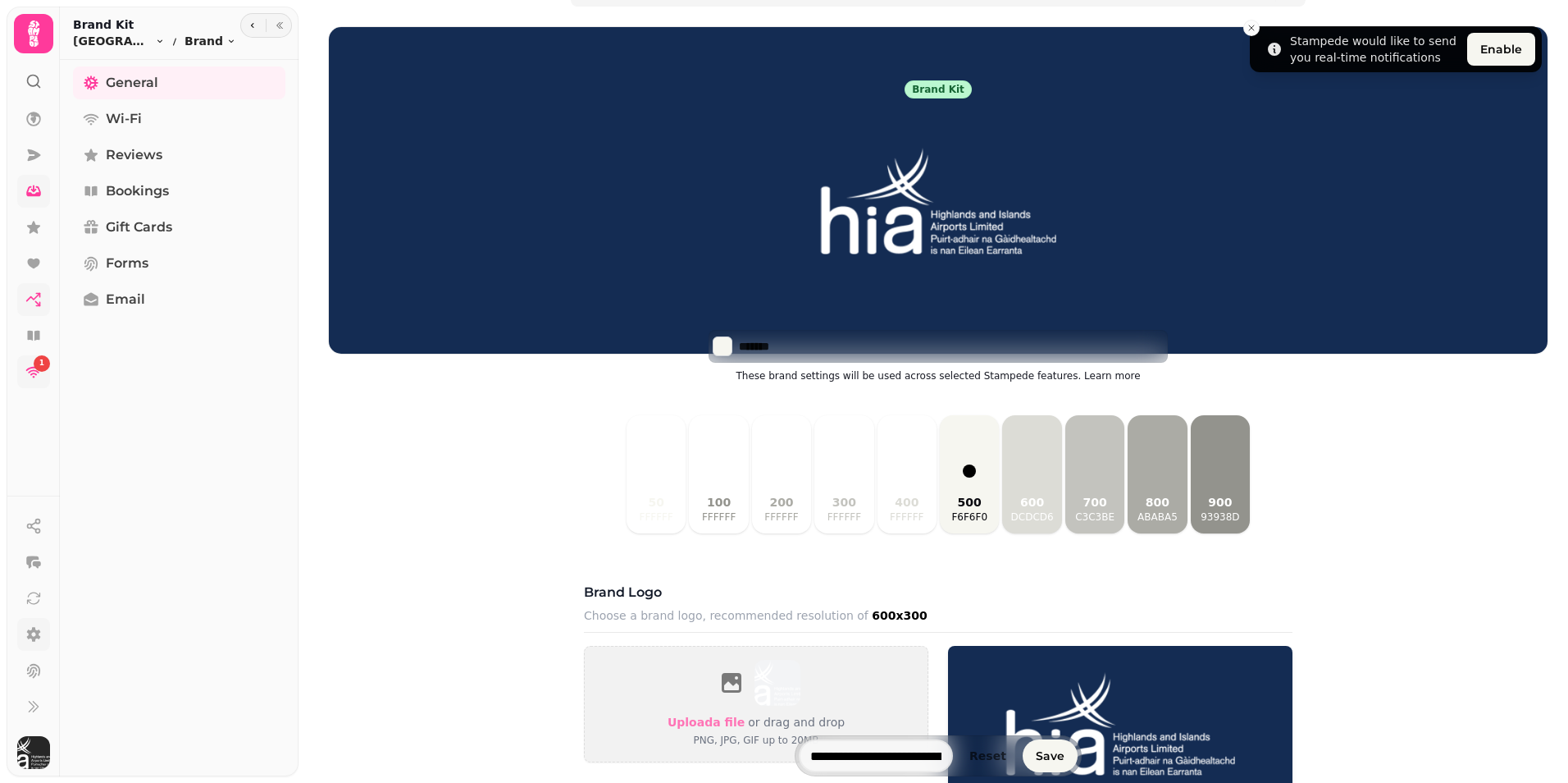
scroll to position [10, 0]
